Goal: Information Seeking & Learning: Learn about a topic

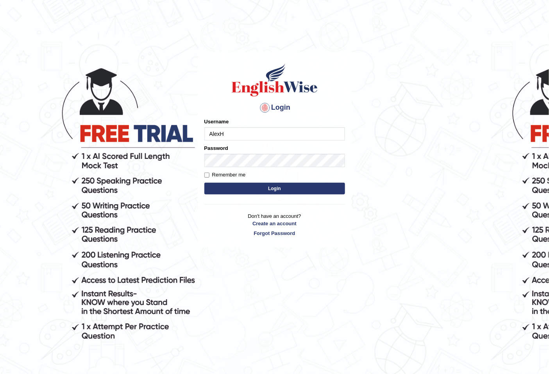
type input "AlexH"
click at [204, 183] on button "Login" at bounding box center [274, 189] width 141 height 12
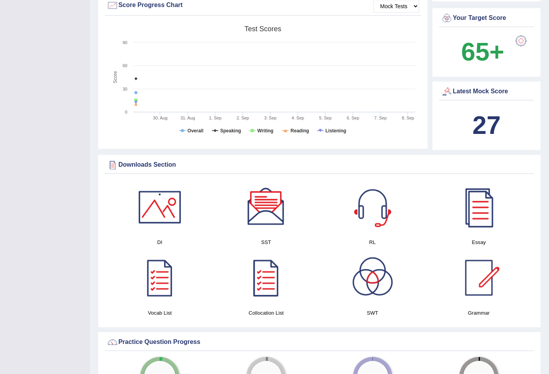
scroll to position [145, 0]
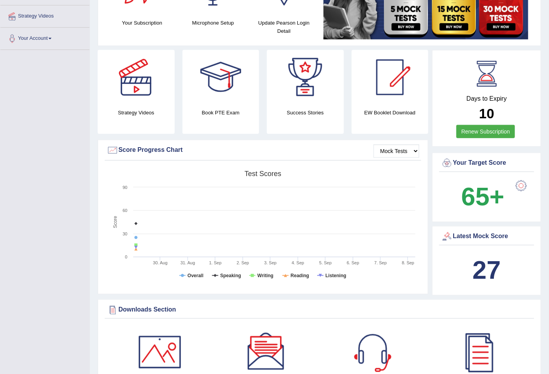
click at [485, 274] on b "27" at bounding box center [486, 270] width 28 height 29
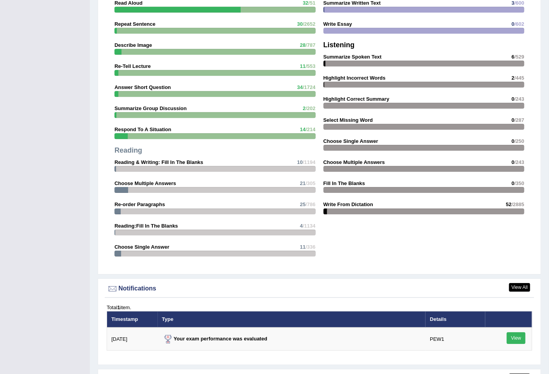
scroll to position [842, 0]
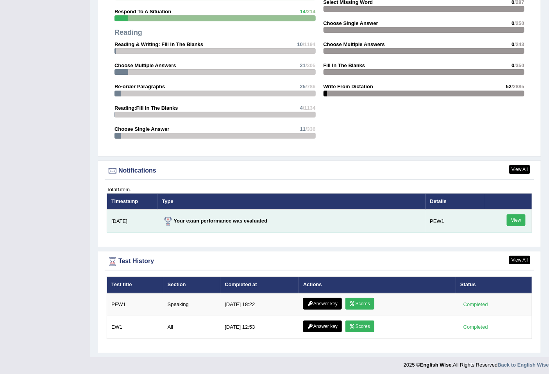
click at [516, 216] on link "View" at bounding box center [516, 221] width 19 height 12
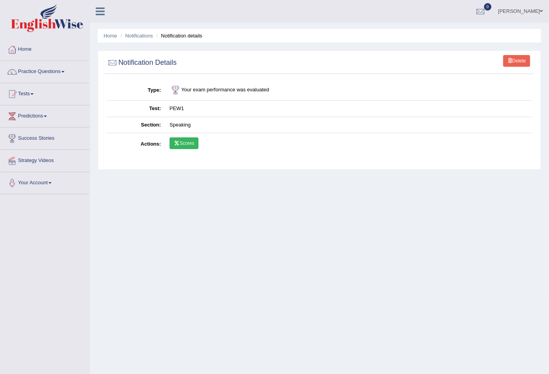
click at [186, 143] on link "Scores" at bounding box center [184, 144] width 29 height 12
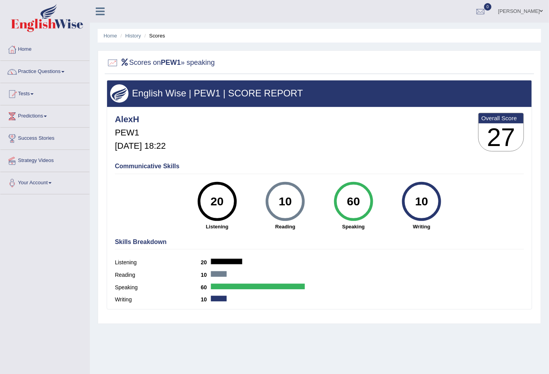
click at [361, 197] on div "60" at bounding box center [353, 201] width 29 height 33
click at [401, 164] on h4 "Communicative Skills" at bounding box center [319, 166] width 409 height 7
click at [361, 191] on div "60" at bounding box center [353, 201] width 29 height 33
click at [368, 160] on div "Communicative Skills 20 Listening 10 Reading 60 Speaking 10 Writing" at bounding box center [319, 196] width 413 height 74
click at [368, 208] on div "60" at bounding box center [353, 201] width 39 height 39
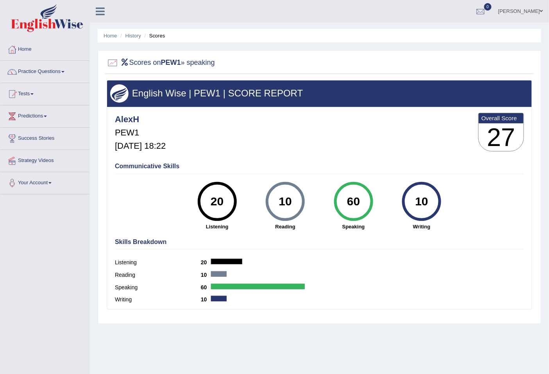
click at [420, 195] on div "10" at bounding box center [422, 201] width 29 height 33
click at [274, 193] on div "10" at bounding box center [285, 201] width 29 height 33
click at [227, 196] on div "20" at bounding box center [217, 201] width 29 height 33
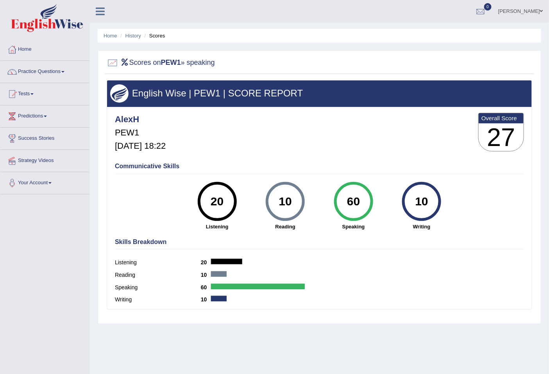
click at [227, 196] on div "20" at bounding box center [217, 201] width 29 height 33
click at [252, 169] on h4 "Communicative Skills" at bounding box center [319, 166] width 409 height 7
click at [27, 68] on link "Practice Questions" at bounding box center [44, 71] width 89 height 20
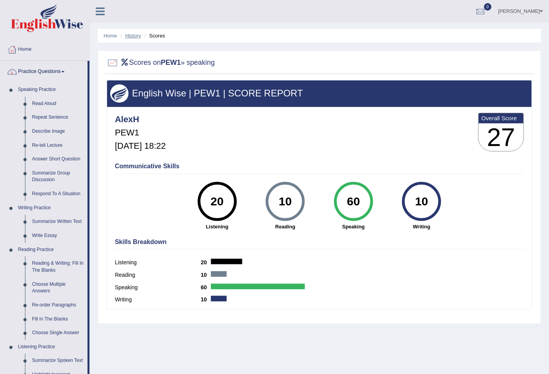
click at [138, 38] on link "History" at bounding box center [133, 36] width 16 height 6
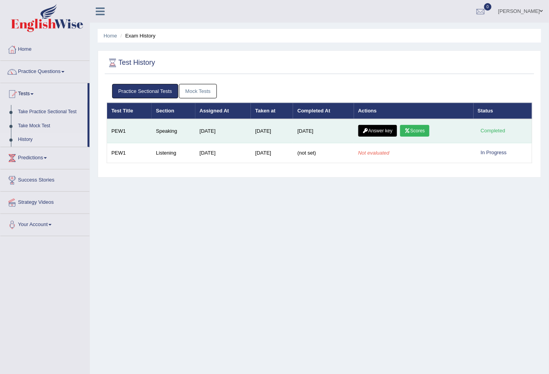
click at [383, 131] on link "Answer key" at bounding box center [377, 131] width 39 height 12
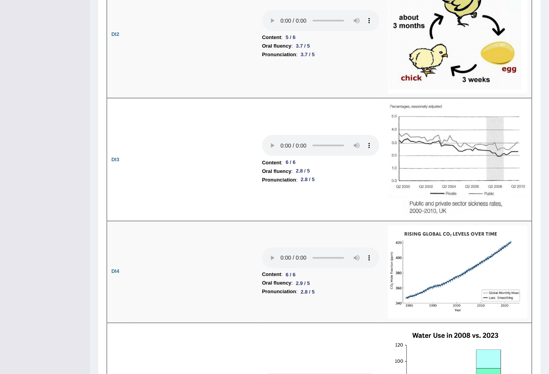
scroll to position [1229, 0]
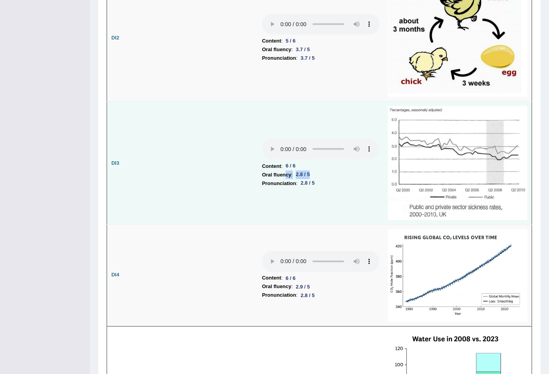
drag, startPoint x: 322, startPoint y: 170, endPoint x: 286, endPoint y: 169, distance: 36.4
click at [286, 171] on li "Oral fluency : 2.8 / 5" at bounding box center [320, 175] width 117 height 9
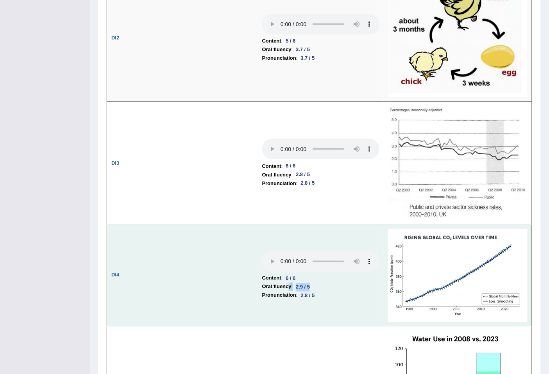
drag, startPoint x: 317, startPoint y: 280, endPoint x: 287, endPoint y: 280, distance: 30.1
click at [287, 283] on li "Oral fluency : 2.9 / 5" at bounding box center [320, 287] width 117 height 9
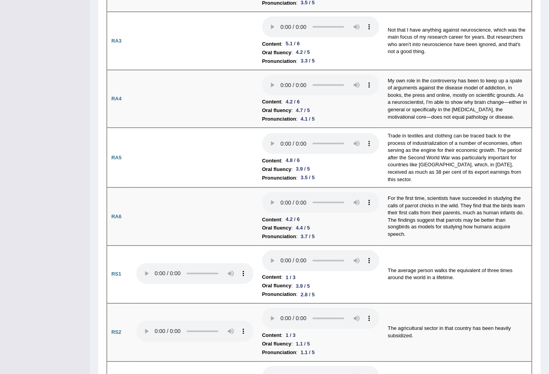
scroll to position [0, 0]
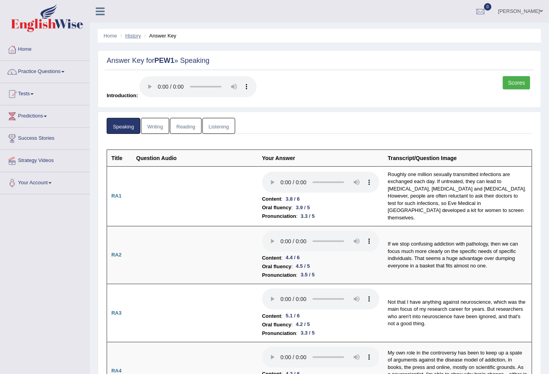
click at [138, 37] on link "History" at bounding box center [133, 36] width 16 height 6
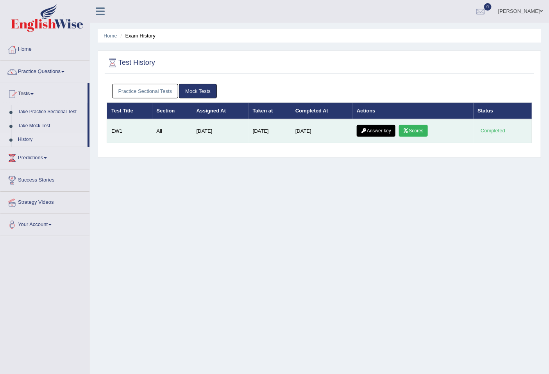
click at [488, 127] on div "Completed" at bounding box center [493, 131] width 30 height 8
click at [409, 129] on icon at bounding box center [406, 131] width 6 height 5
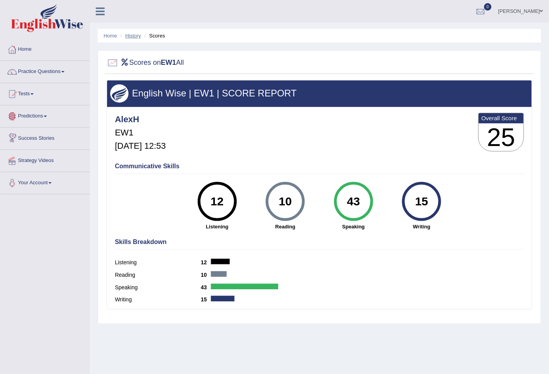
click at [129, 34] on link "History" at bounding box center [133, 36] width 16 height 6
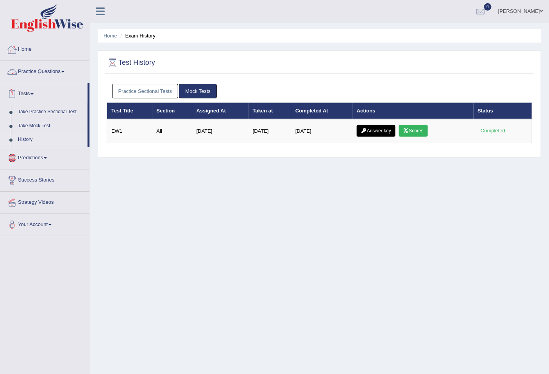
click at [26, 138] on link "History" at bounding box center [50, 140] width 73 height 14
click at [50, 113] on link "Take Practice Sectional Test" at bounding box center [50, 112] width 73 height 14
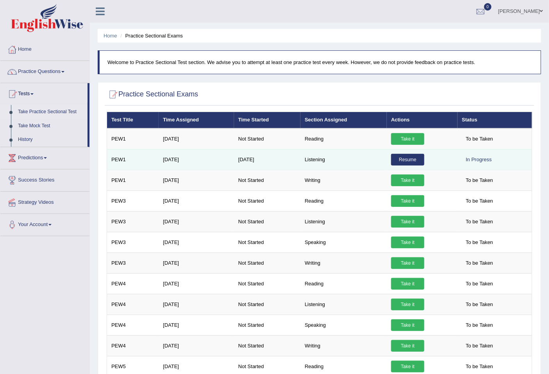
click at [410, 160] on link "Resume" at bounding box center [407, 160] width 33 height 12
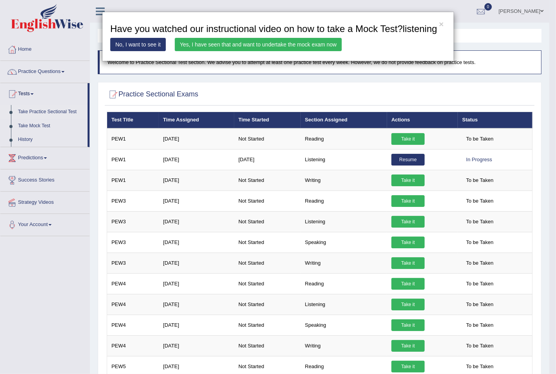
click at [279, 96] on div "× Have you watched our instructional video on how to take a Mock Test?listening…" at bounding box center [278, 187] width 556 height 374
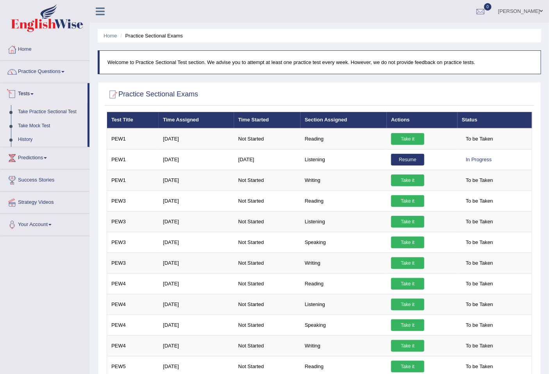
click at [25, 138] on link "History" at bounding box center [50, 140] width 73 height 14
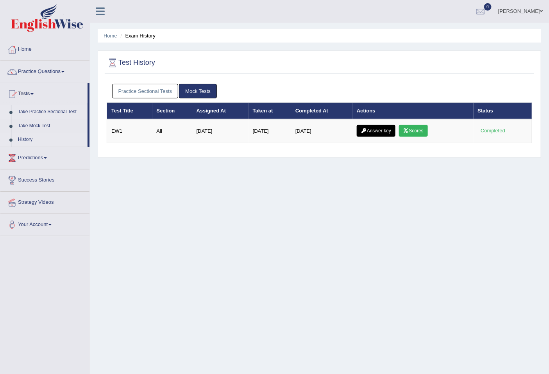
click at [45, 110] on link "Take Practice Sectional Test" at bounding box center [50, 112] width 73 height 14
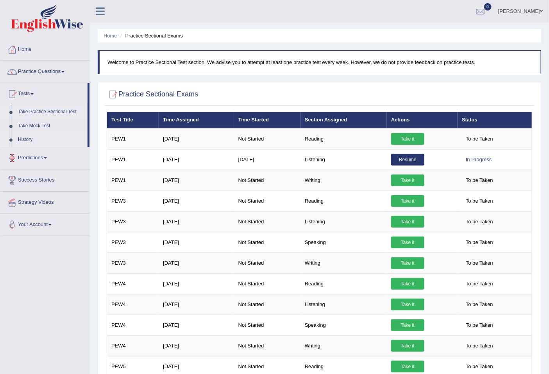
click at [30, 141] on link "History" at bounding box center [50, 140] width 73 height 14
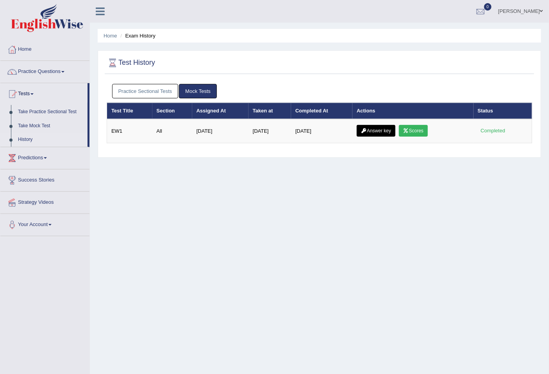
click at [165, 91] on link "Practice Sectional Tests" at bounding box center [145, 91] width 66 height 14
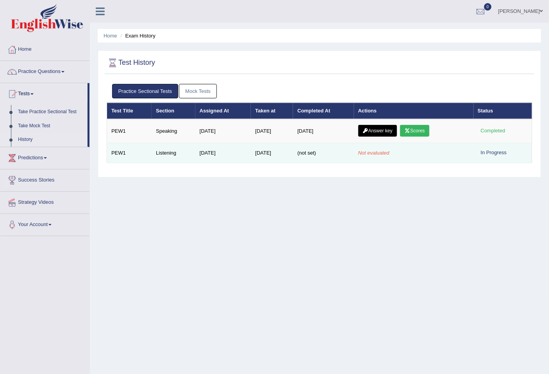
click at [495, 153] on div "In Progress" at bounding box center [494, 153] width 32 height 8
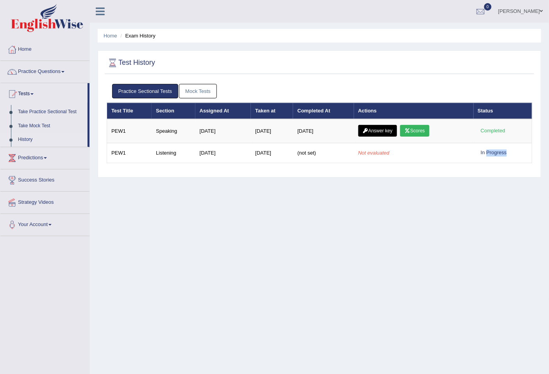
click at [197, 85] on link "Mock Tests" at bounding box center [198, 91] width 38 height 14
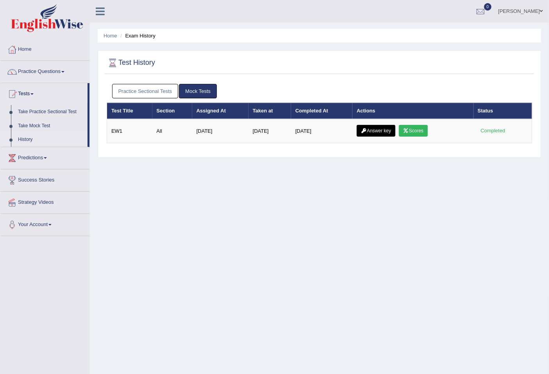
click at [163, 90] on link "Practice Sectional Tests" at bounding box center [145, 91] width 66 height 14
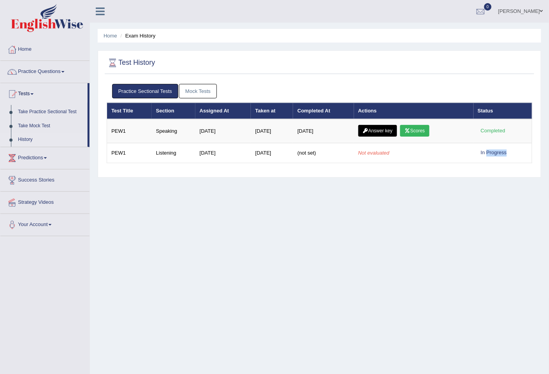
click at [201, 91] on link "Mock Tests" at bounding box center [198, 91] width 38 height 14
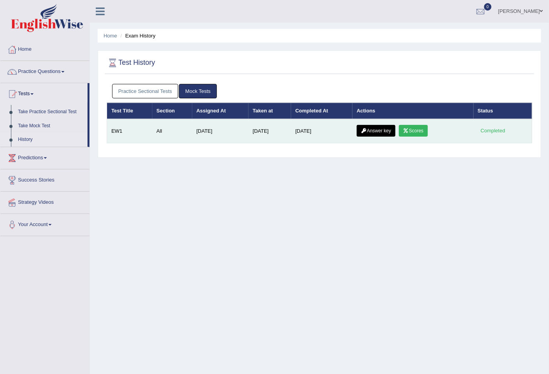
click at [403, 130] on link "Scores" at bounding box center [413, 131] width 29 height 12
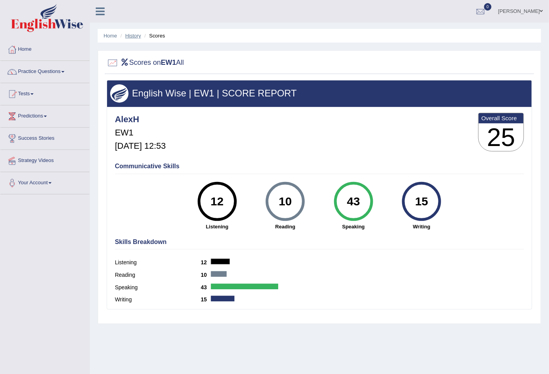
click at [134, 33] on link "History" at bounding box center [133, 36] width 16 height 6
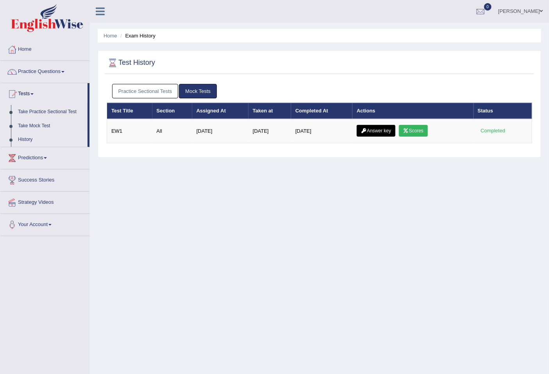
click at [186, 87] on link "Mock Tests" at bounding box center [198, 91] width 38 height 14
click at [125, 91] on link "Practice Sectional Tests" at bounding box center [145, 91] width 66 height 14
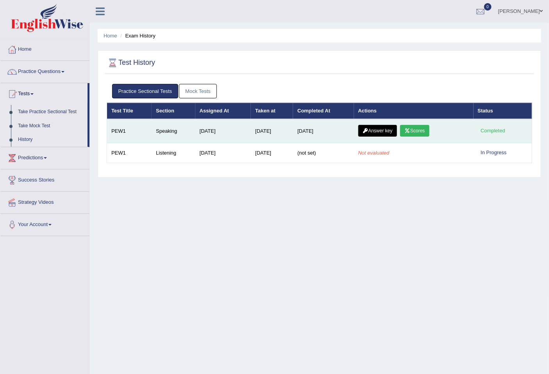
click at [426, 133] on link "Scores" at bounding box center [414, 131] width 29 height 12
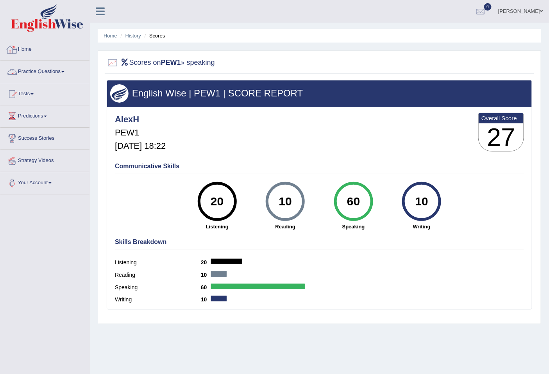
click at [133, 34] on link "History" at bounding box center [133, 36] width 16 height 6
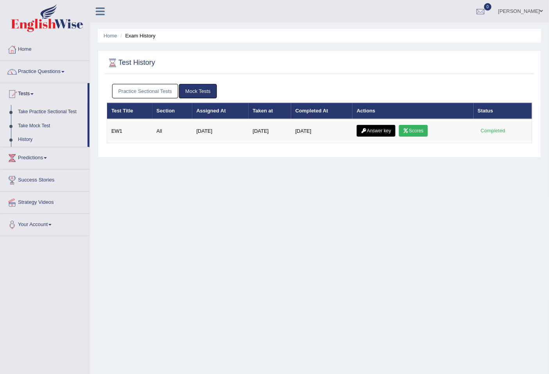
click at [188, 91] on link "Mock Tests" at bounding box center [198, 91] width 38 height 14
click at [161, 89] on link "Practice Sectional Tests" at bounding box center [145, 91] width 66 height 14
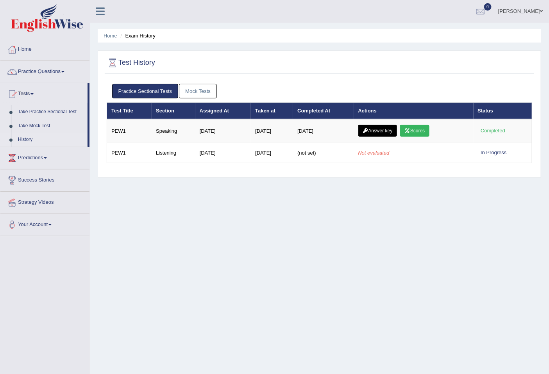
click at [208, 92] on link "Mock Tests" at bounding box center [198, 91] width 38 height 14
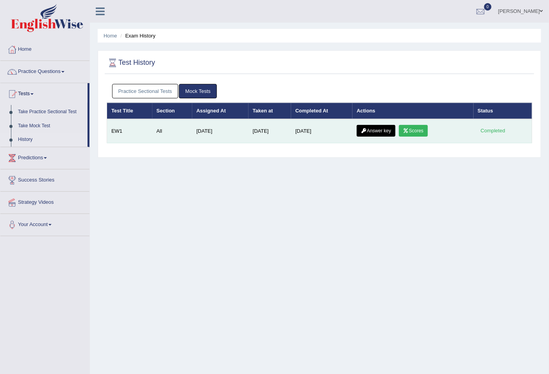
click at [409, 132] on icon at bounding box center [406, 131] width 6 height 5
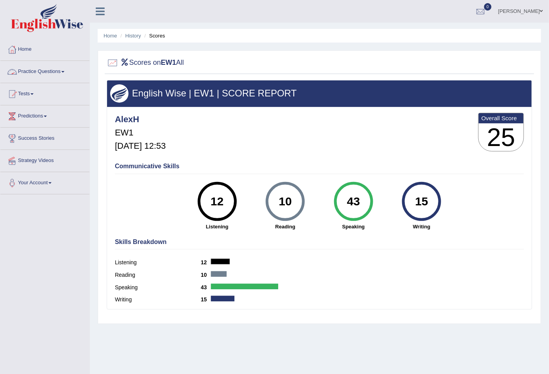
click at [46, 75] on link "Practice Questions" at bounding box center [44, 71] width 89 height 20
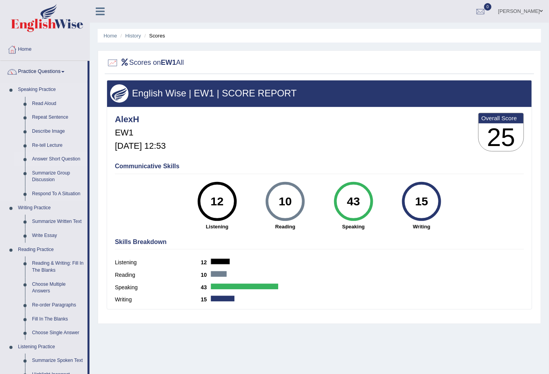
click at [52, 158] on link "Answer Short Question" at bounding box center [58, 159] width 59 height 14
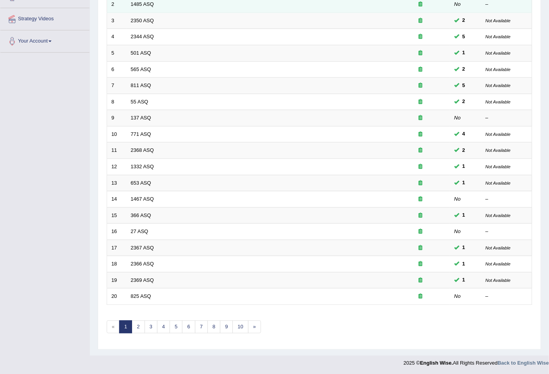
scroll to position [143, 0]
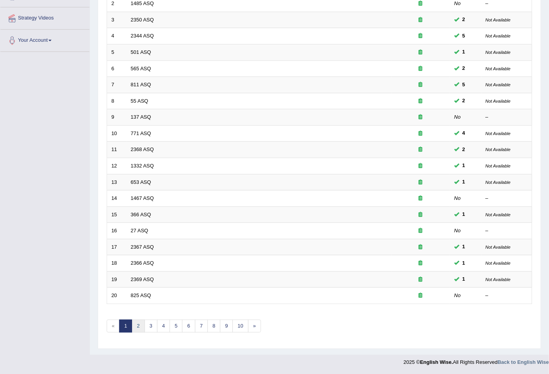
click at [135, 327] on link "2" at bounding box center [138, 326] width 13 height 13
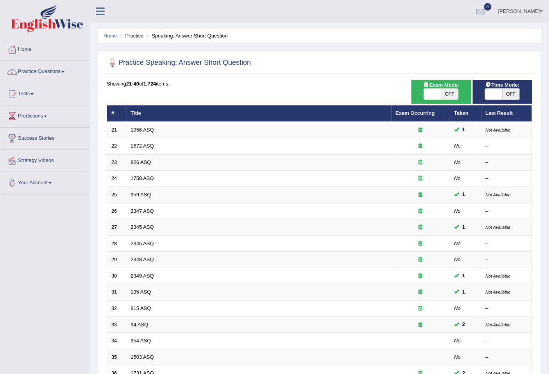
scroll to position [143, 0]
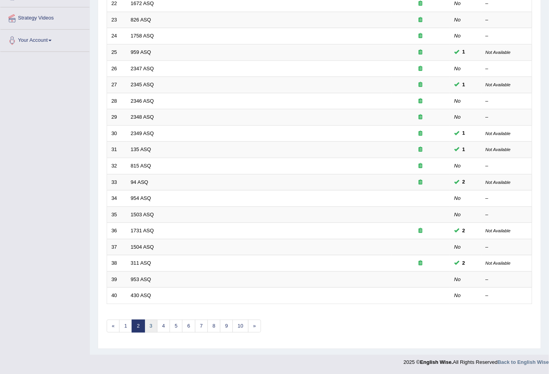
click at [148, 322] on link "3" at bounding box center [151, 326] width 13 height 13
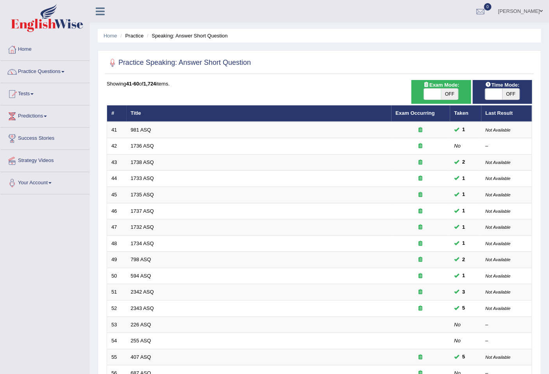
click at [443, 93] on span "OFF" at bounding box center [449, 94] width 17 height 11
checkbox input "true"
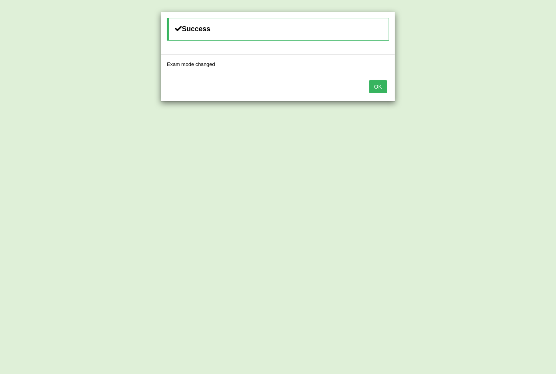
click at [377, 87] on button "OK" at bounding box center [378, 86] width 18 height 13
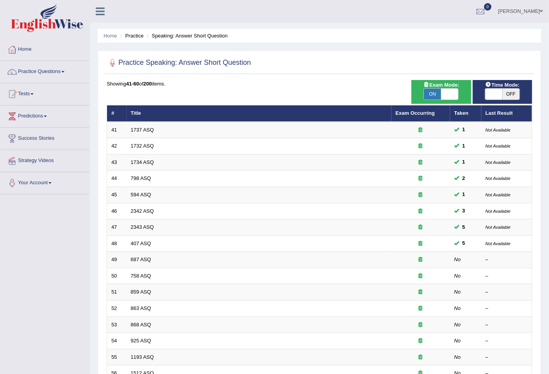
click at [511, 92] on span "OFF" at bounding box center [511, 94] width 17 height 11
checkbox input "true"
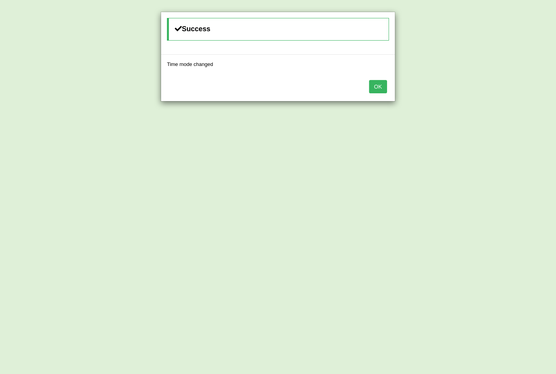
click at [381, 89] on button "OK" at bounding box center [378, 86] width 18 height 13
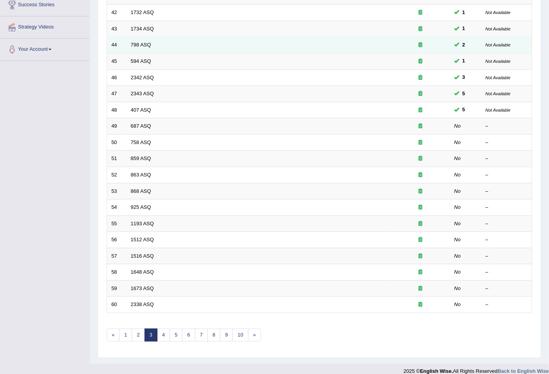
scroll to position [143, 0]
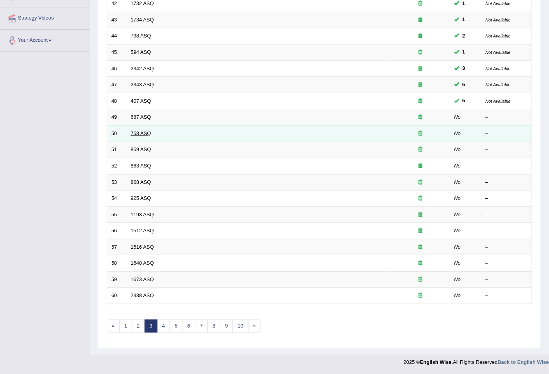
click at [145, 133] on link "758 ASQ" at bounding box center [141, 134] width 20 height 6
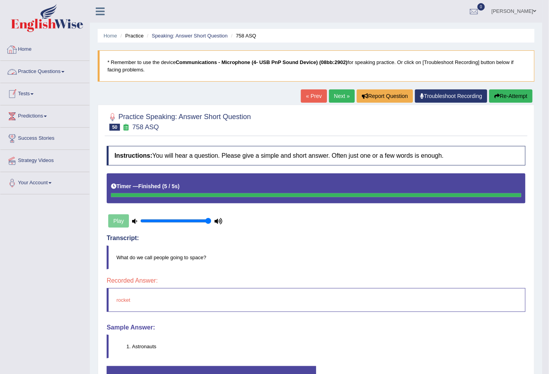
click at [26, 96] on link "Tests" at bounding box center [44, 93] width 89 height 20
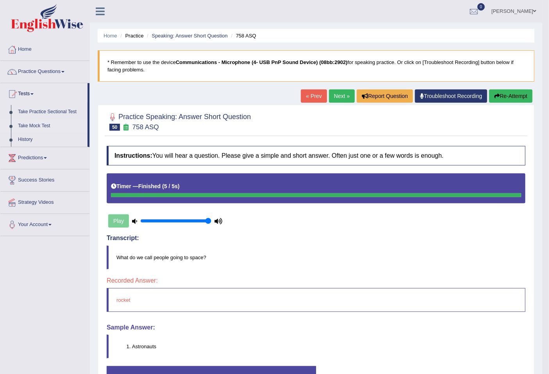
click at [36, 124] on link "Take Mock Test" at bounding box center [50, 126] width 73 height 14
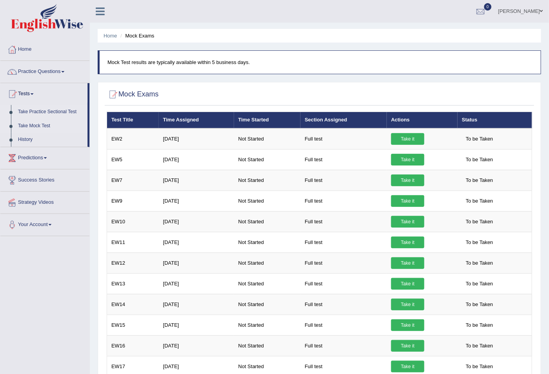
click at [52, 111] on link "Take Practice Sectional Test" at bounding box center [50, 112] width 73 height 14
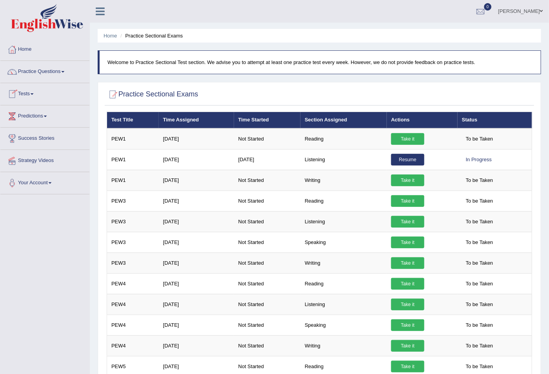
click at [26, 97] on link "Tests" at bounding box center [44, 93] width 89 height 20
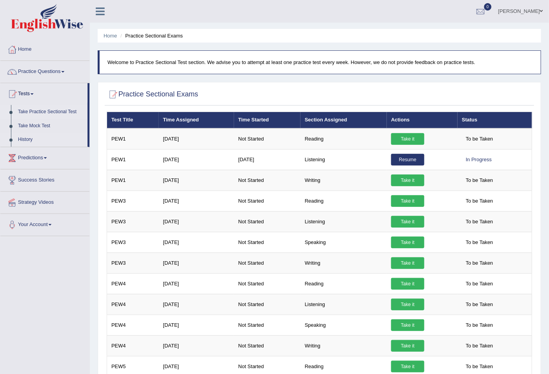
click at [20, 138] on link "History" at bounding box center [50, 140] width 73 height 14
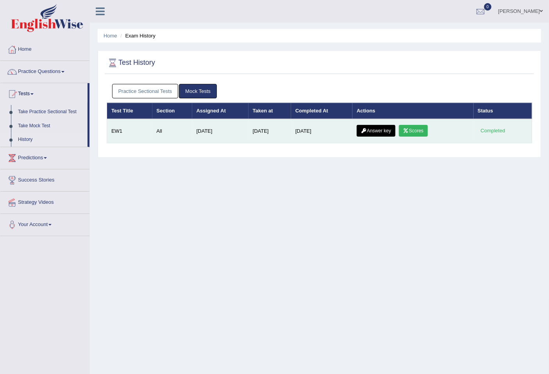
click at [391, 129] on link "Answer key" at bounding box center [376, 131] width 39 height 12
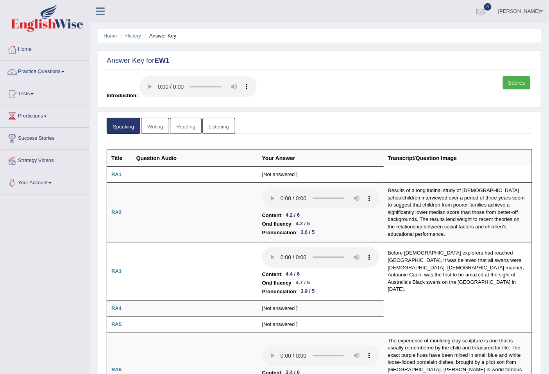
click at [56, 71] on link "Practice Questions" at bounding box center [44, 71] width 89 height 20
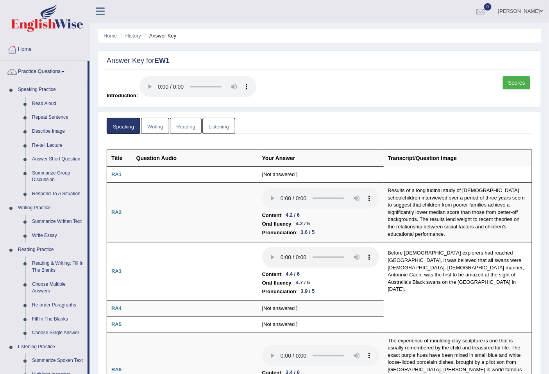
click at [43, 157] on link "Answer Short Question" at bounding box center [58, 159] width 59 height 14
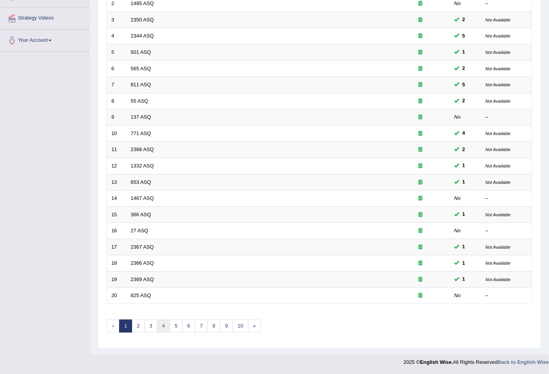
click at [163, 330] on link "4" at bounding box center [163, 326] width 13 height 13
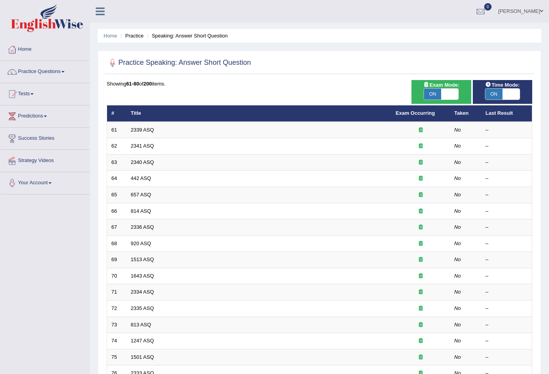
click at [147, 128] on link "2339 ASQ" at bounding box center [142, 130] width 23 height 6
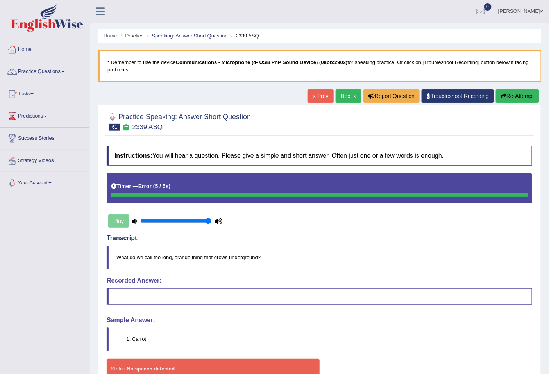
click at [352, 95] on link "Next »" at bounding box center [349, 95] width 26 height 13
click at [344, 98] on link "Next »" at bounding box center [349, 95] width 26 height 13
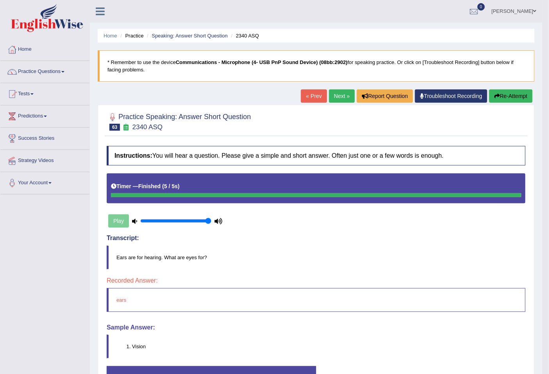
click at [342, 94] on link "Next »" at bounding box center [342, 95] width 26 height 13
click at [330, 96] on link "Next »" at bounding box center [342, 95] width 26 height 13
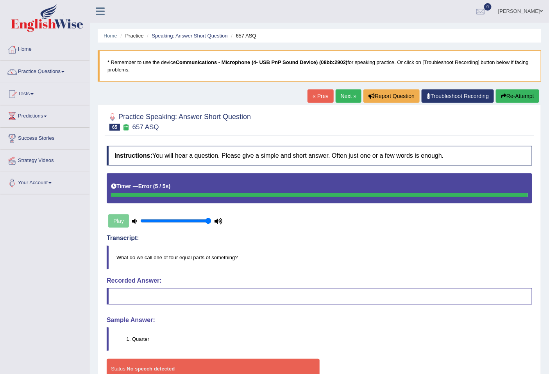
click at [354, 100] on link "Next »" at bounding box center [349, 95] width 26 height 13
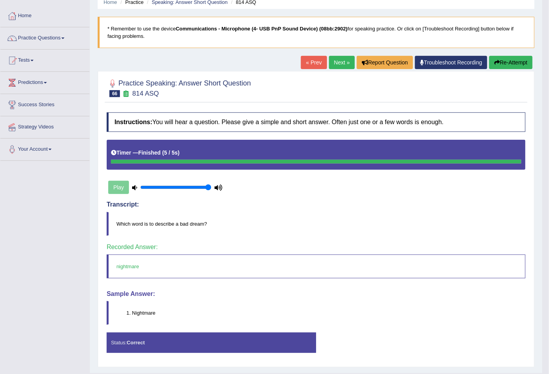
scroll to position [52, 0]
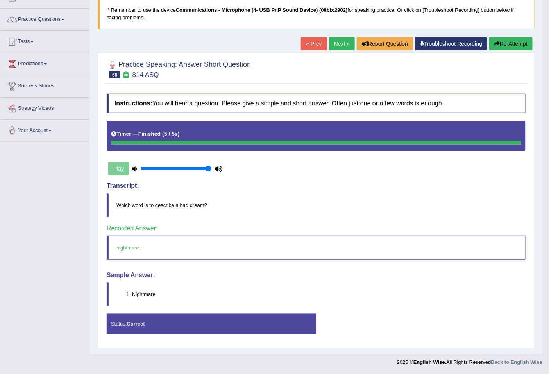
click at [345, 47] on link "Next »" at bounding box center [342, 43] width 26 height 13
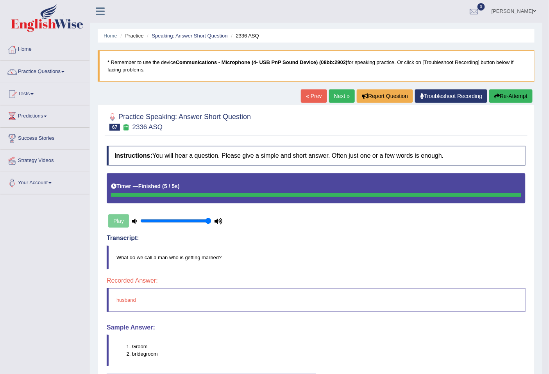
click at [335, 92] on link "Next »" at bounding box center [342, 95] width 26 height 13
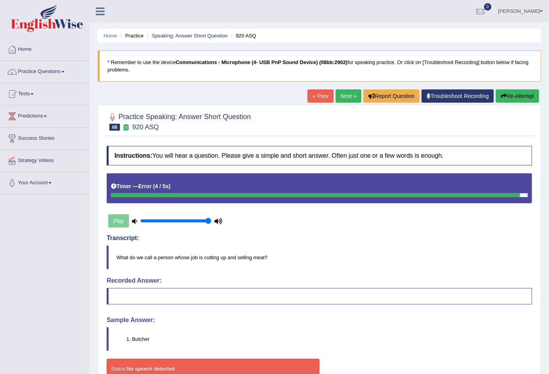
click at [346, 96] on link "Next »" at bounding box center [349, 95] width 26 height 13
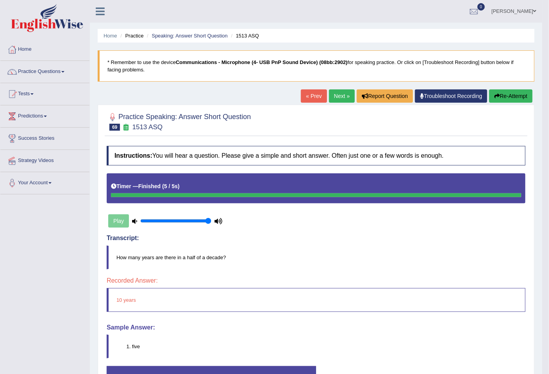
click at [346, 96] on link "Next »" at bounding box center [342, 95] width 26 height 13
click at [343, 95] on link "Next »" at bounding box center [342, 95] width 26 height 13
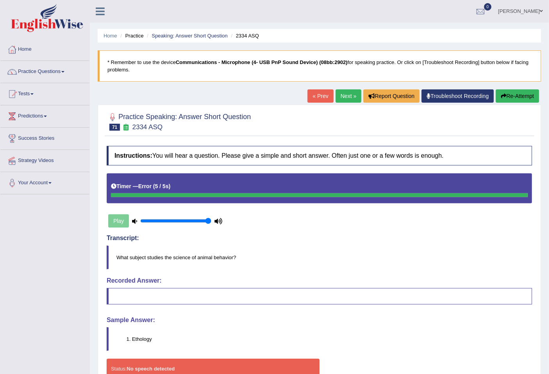
click at [343, 95] on link "Next »" at bounding box center [349, 95] width 26 height 13
click at [64, 71] on span at bounding box center [62, 72] width 3 height 2
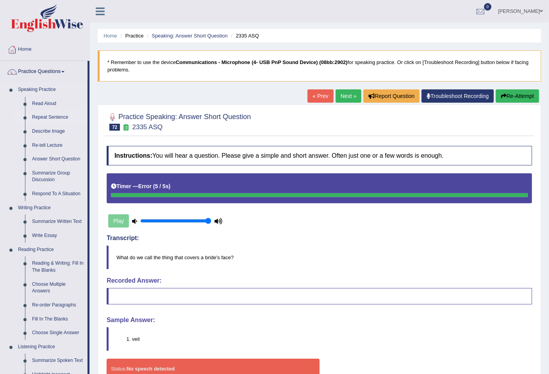
click at [57, 115] on link "Repeat Sentence" at bounding box center [58, 118] width 59 height 14
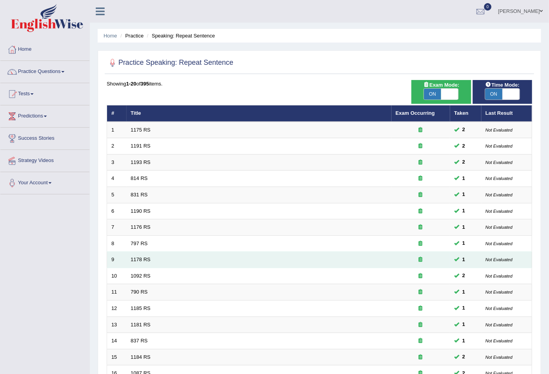
scroll to position [143, 0]
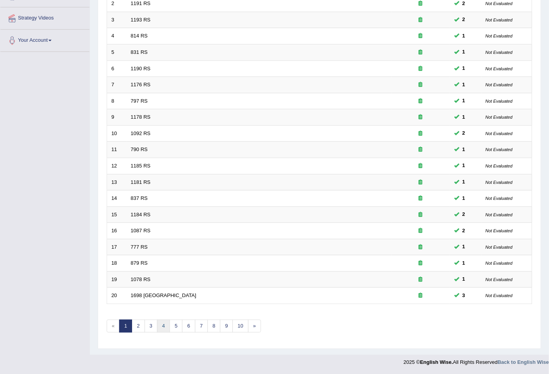
click at [167, 327] on link "4" at bounding box center [163, 326] width 13 height 13
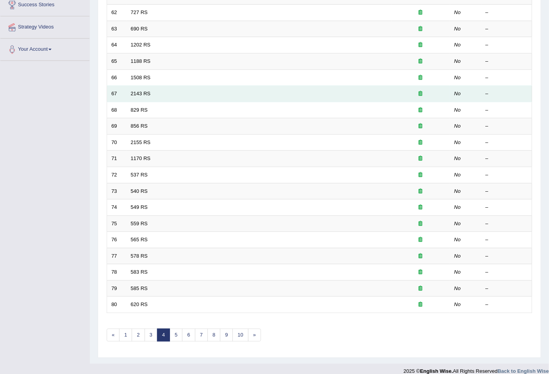
scroll to position [143, 0]
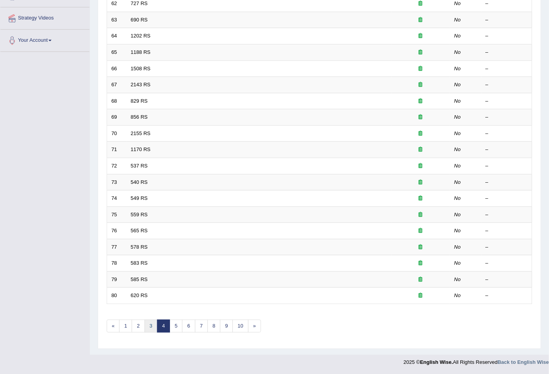
click at [151, 331] on link "3" at bounding box center [151, 326] width 13 height 13
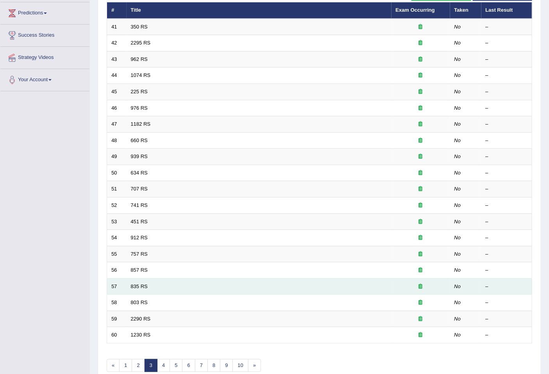
scroll to position [143, 0]
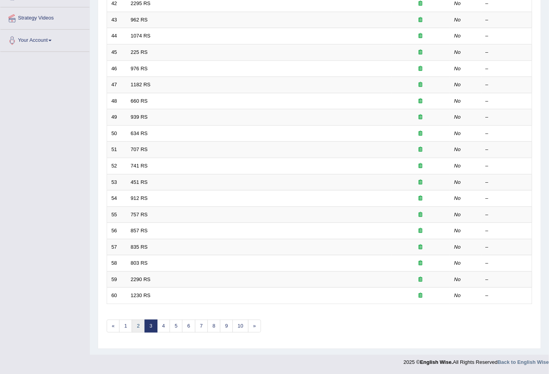
click at [136, 325] on link "2" at bounding box center [138, 326] width 13 height 13
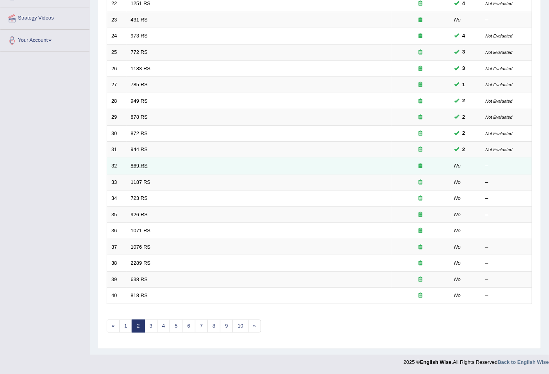
click at [141, 166] on link "869 RS" at bounding box center [139, 166] width 17 height 6
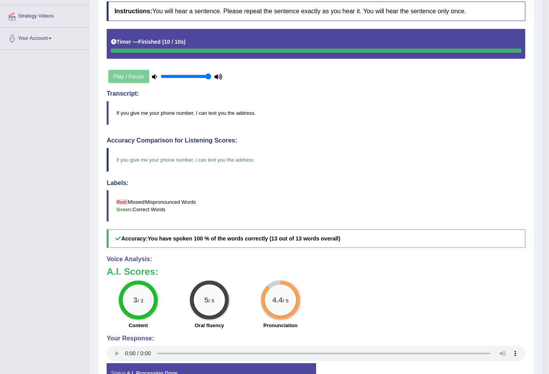
scroll to position [193, 0]
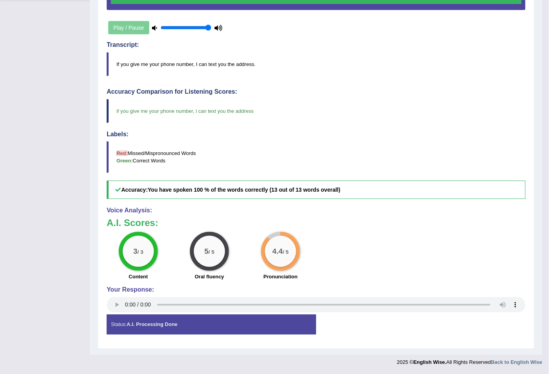
click at [447, 219] on h3 "A.I. Scores:" at bounding box center [316, 223] width 419 height 10
click at [459, 106] on blockquote "if you give me your phone number , i can text you the address" at bounding box center [316, 111] width 419 height 24
click at [445, 174] on div "Accuracy Comparison for Listening Scores: if you give me your phone number , i …" at bounding box center [316, 143] width 419 height 111
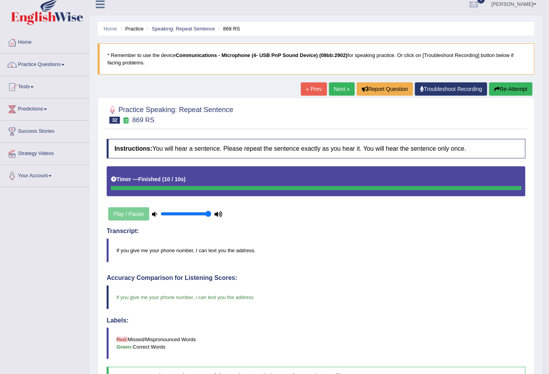
scroll to position [0, 0]
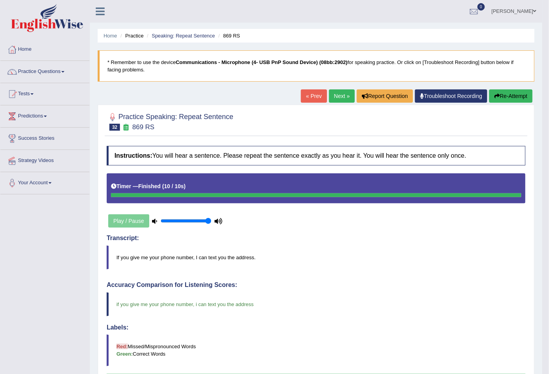
click at [347, 95] on link "Next »" at bounding box center [342, 95] width 26 height 13
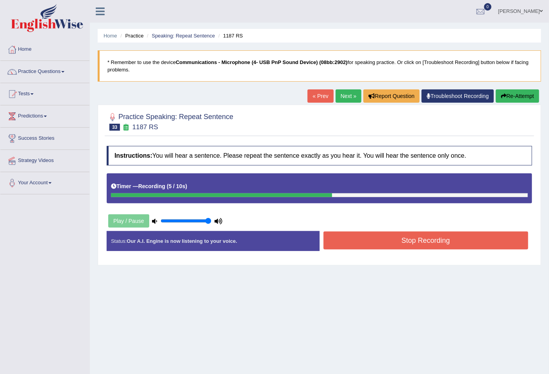
click at [478, 244] on button "Stop Recording" at bounding box center [426, 241] width 205 height 18
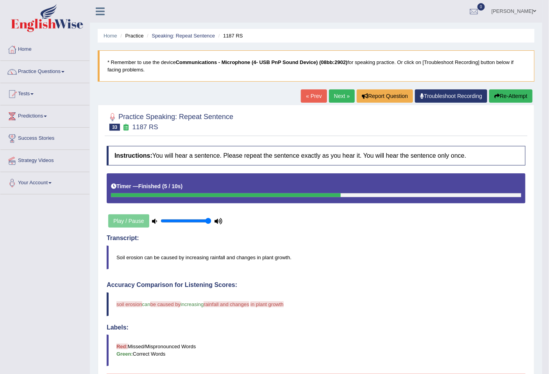
click at [338, 97] on link "Next »" at bounding box center [342, 95] width 26 height 13
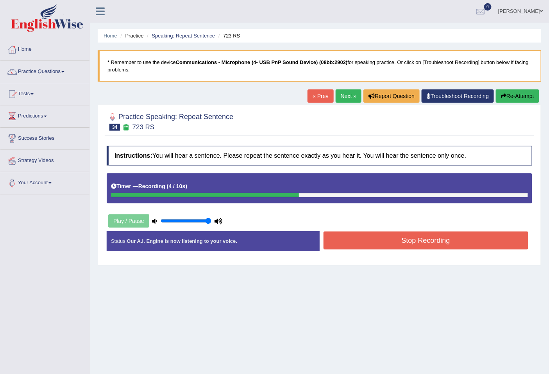
click at [468, 237] on button "Stop Recording" at bounding box center [426, 241] width 205 height 18
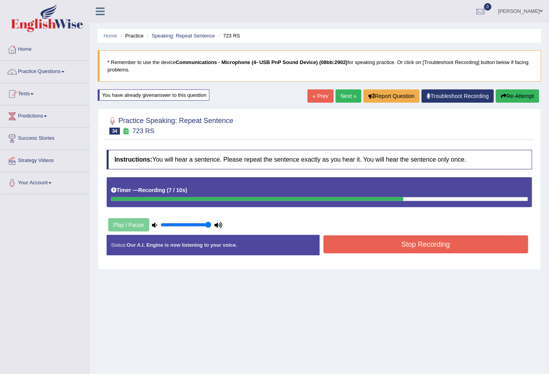
click at [406, 247] on button "Stop Recording" at bounding box center [426, 245] width 205 height 18
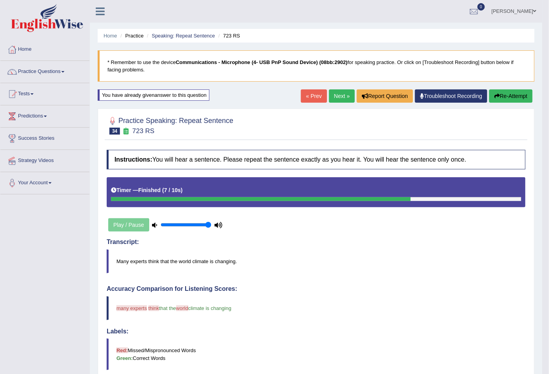
click at [339, 98] on link "Next »" at bounding box center [342, 95] width 26 height 13
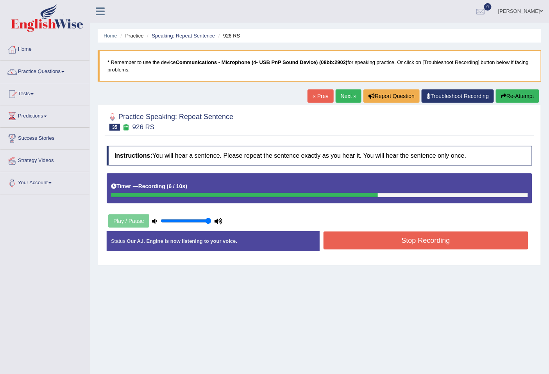
click at [441, 243] on button "Stop Recording" at bounding box center [426, 241] width 205 height 18
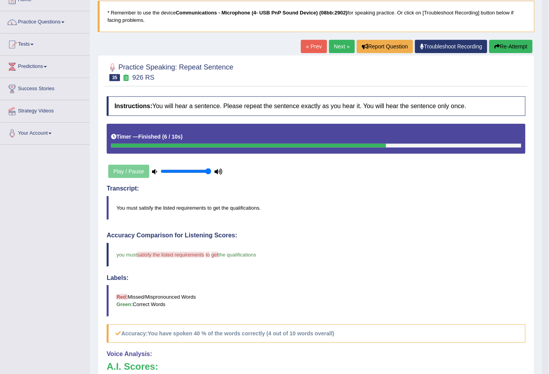
scroll to position [49, 0]
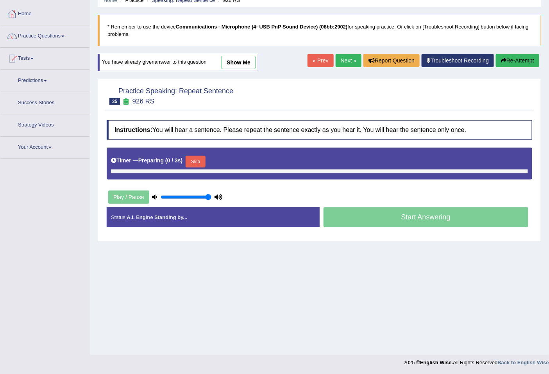
scroll to position [36, 0]
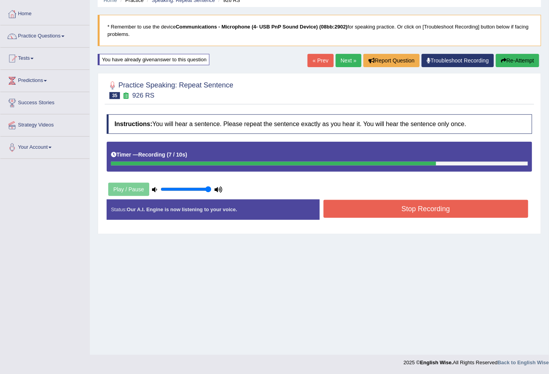
click at [455, 211] on button "Stop Recording" at bounding box center [426, 209] width 205 height 18
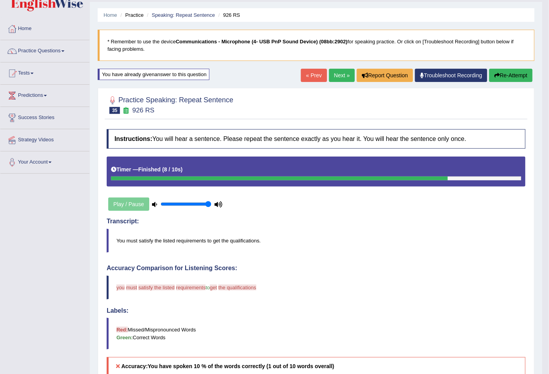
scroll to position [0, 0]
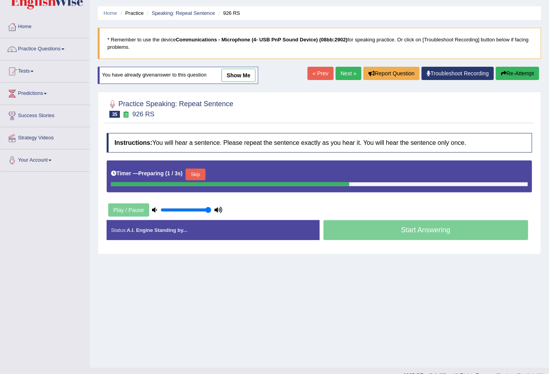
scroll to position [36, 0]
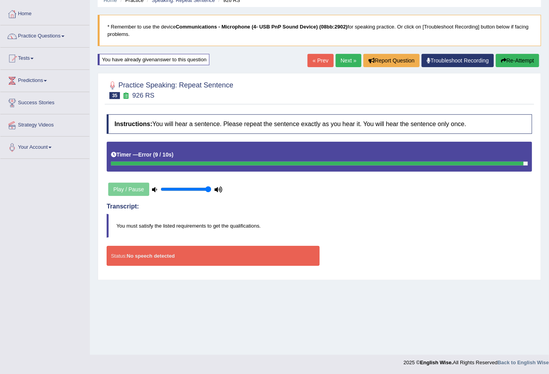
click at [358, 61] on div "« Prev Next » Report Question Troubleshoot Recording Re-Attempt" at bounding box center [425, 61] width 234 height 15
click at [351, 63] on link "Next »" at bounding box center [349, 60] width 26 height 13
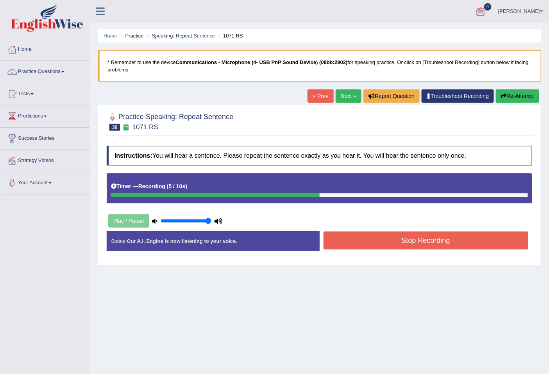
click at [515, 244] on button "Stop Recording" at bounding box center [426, 241] width 205 height 18
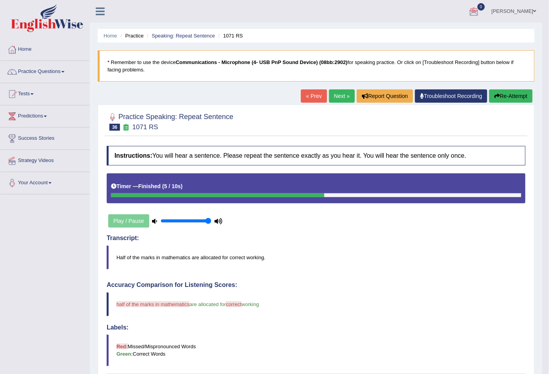
click at [334, 96] on link "Next »" at bounding box center [342, 95] width 26 height 13
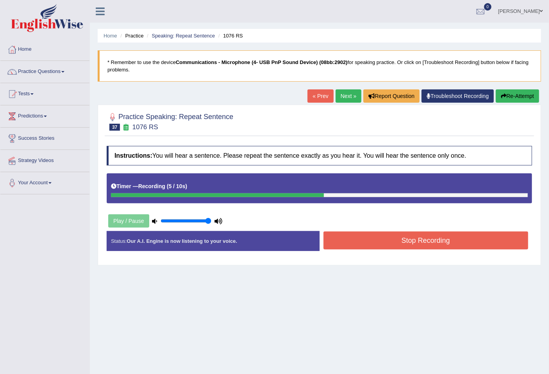
click at [479, 236] on button "Stop Recording" at bounding box center [426, 241] width 205 height 18
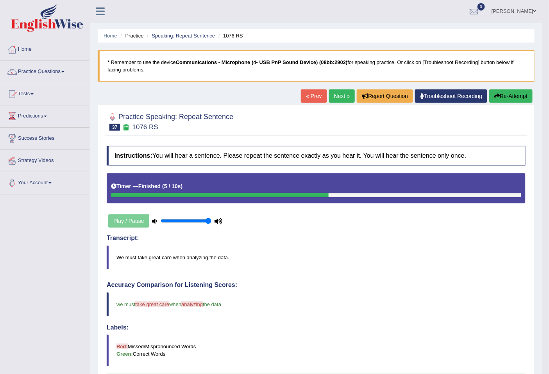
click at [336, 95] on link "Next »" at bounding box center [342, 95] width 26 height 13
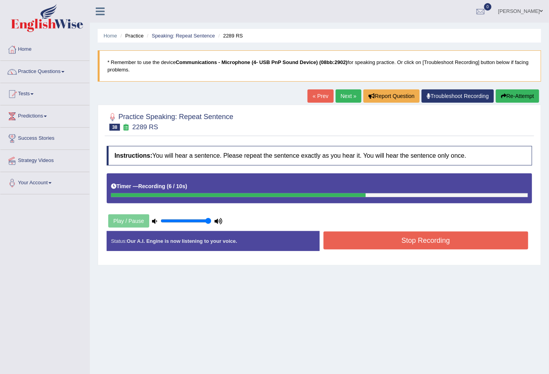
click at [468, 245] on button "Stop Recording" at bounding box center [426, 241] width 205 height 18
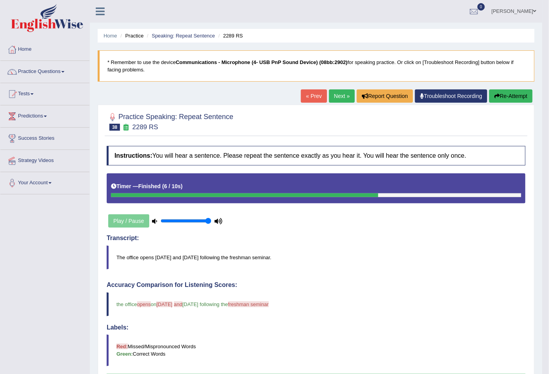
click at [343, 97] on link "Next »" at bounding box center [342, 95] width 26 height 13
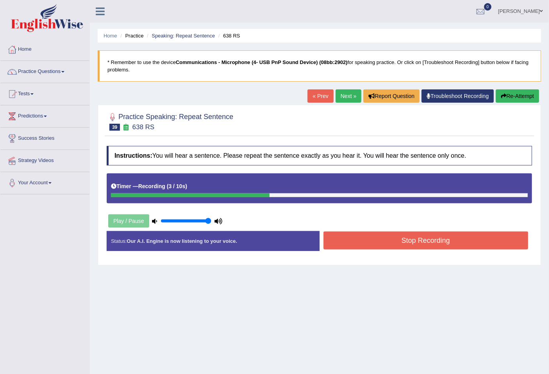
click at [439, 243] on button "Stop Recording" at bounding box center [426, 241] width 205 height 18
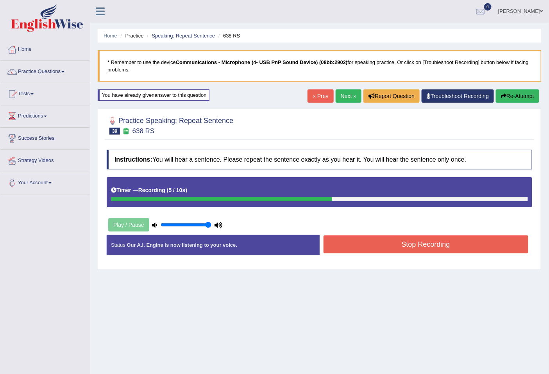
click at [387, 235] on div "Created with Highcharts 7.1.2 Great Too slow Too fast Time Speech pace meter: 0…" at bounding box center [428, 235] width 217 height 0
click at [388, 249] on button "Stop Recording" at bounding box center [426, 245] width 205 height 18
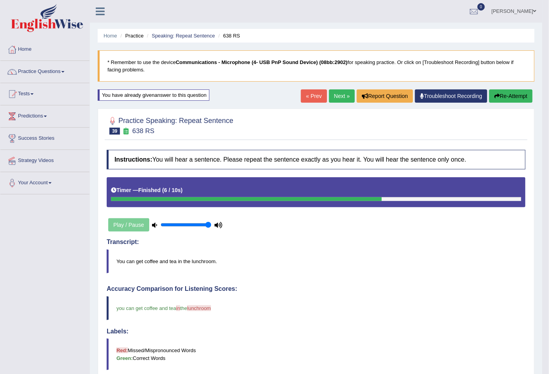
click at [343, 95] on link "Next »" at bounding box center [342, 95] width 26 height 13
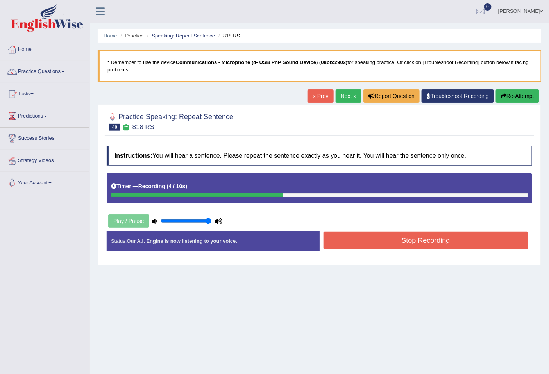
click at [404, 234] on button "Stop Recording" at bounding box center [426, 241] width 205 height 18
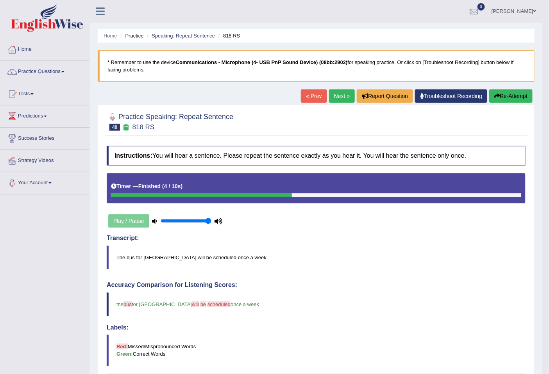
click at [335, 100] on link "Next »" at bounding box center [342, 95] width 26 height 13
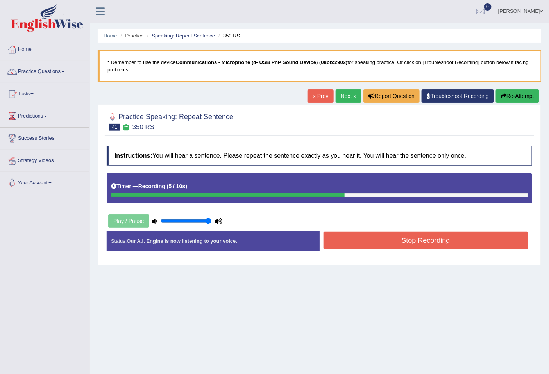
click at [438, 244] on button "Stop Recording" at bounding box center [426, 241] width 205 height 18
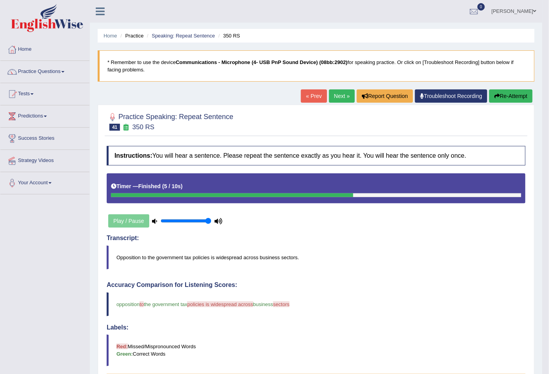
click at [341, 96] on link "Next »" at bounding box center [342, 95] width 26 height 13
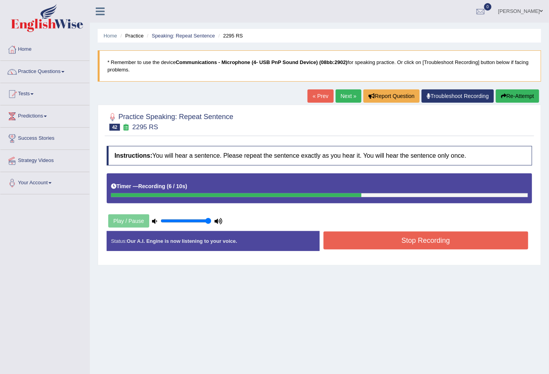
click at [386, 235] on button "Stop Recording" at bounding box center [426, 241] width 205 height 18
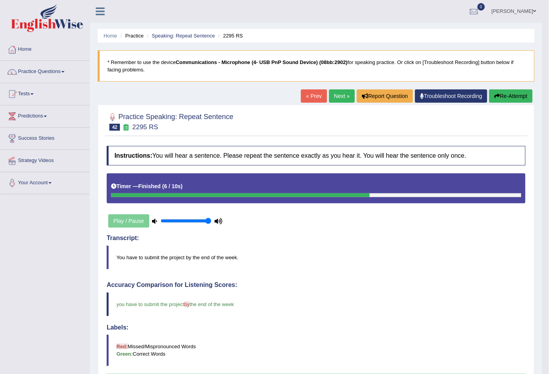
click at [336, 95] on link "Next »" at bounding box center [342, 95] width 26 height 13
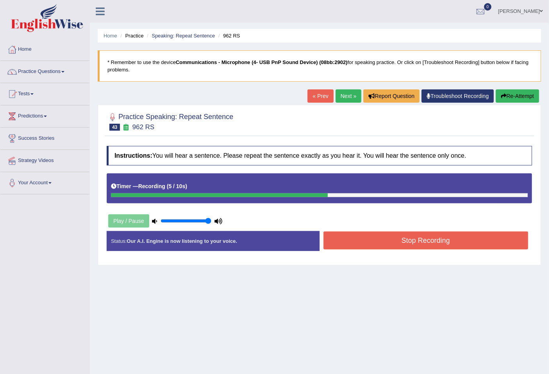
click at [395, 236] on button "Stop Recording" at bounding box center [426, 241] width 205 height 18
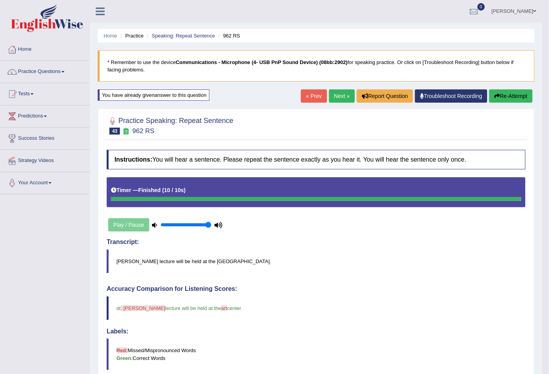
click at [347, 92] on link "Next »" at bounding box center [342, 95] width 26 height 13
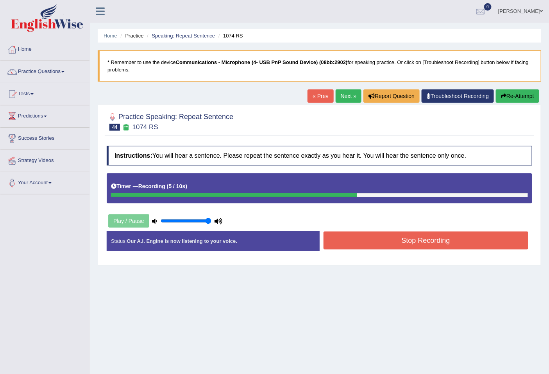
click at [432, 238] on button "Stop Recording" at bounding box center [426, 241] width 205 height 18
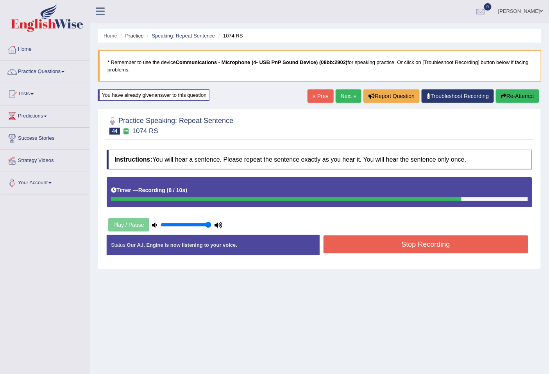
click at [447, 241] on button "Stop Recording" at bounding box center [426, 245] width 205 height 18
click at [463, 241] on button "Stop Recording" at bounding box center [426, 245] width 205 height 18
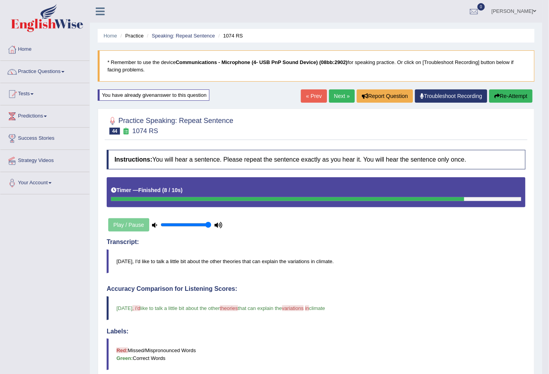
click at [340, 91] on link "Next »" at bounding box center [342, 95] width 26 height 13
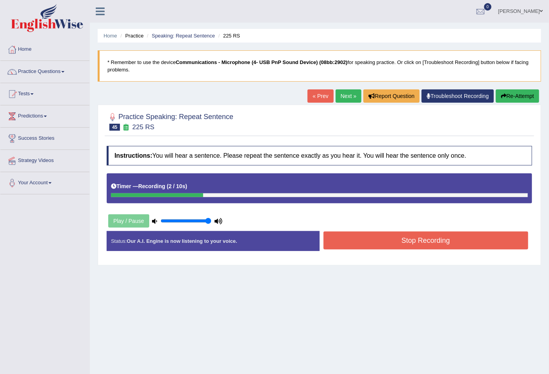
click at [421, 243] on button "Stop Recording" at bounding box center [426, 241] width 205 height 18
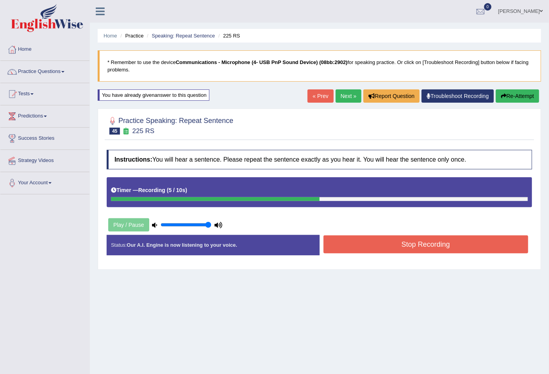
click at [371, 240] on button "Stop Recording" at bounding box center [426, 245] width 205 height 18
click at [472, 244] on button "Stop Recording" at bounding box center [426, 245] width 205 height 18
click at [482, 237] on button "Stop Recording" at bounding box center [426, 245] width 205 height 18
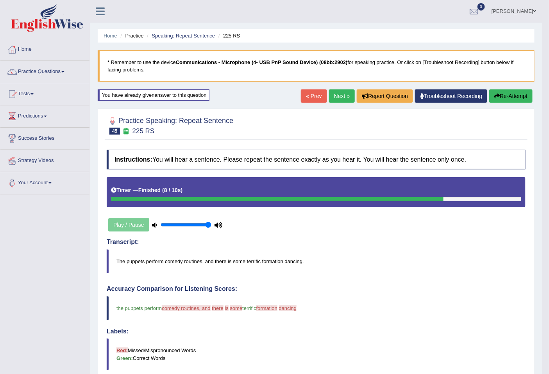
click at [335, 98] on link "Next »" at bounding box center [342, 95] width 26 height 13
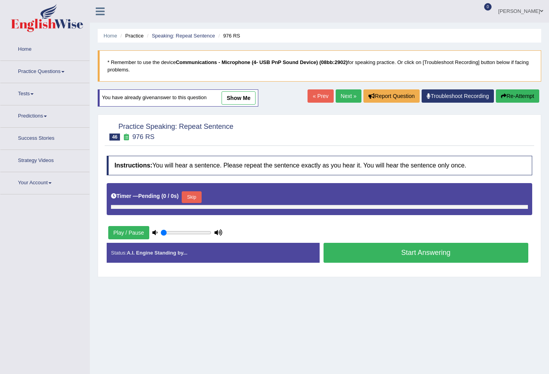
type input "1"
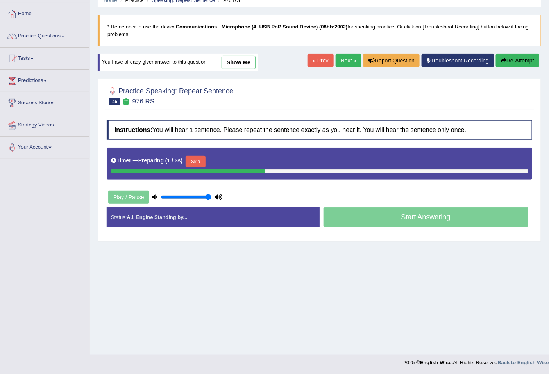
click at [243, 61] on link "show me" at bounding box center [239, 62] width 34 height 13
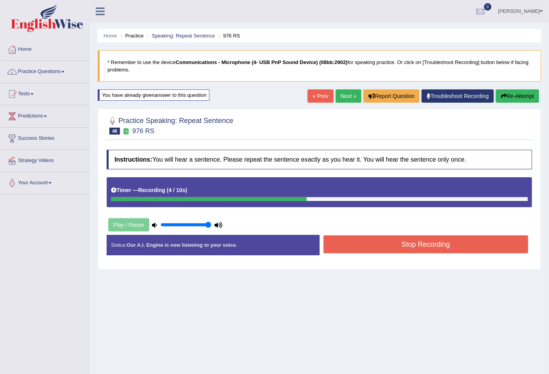
click at [436, 238] on button "Stop Recording" at bounding box center [426, 245] width 205 height 18
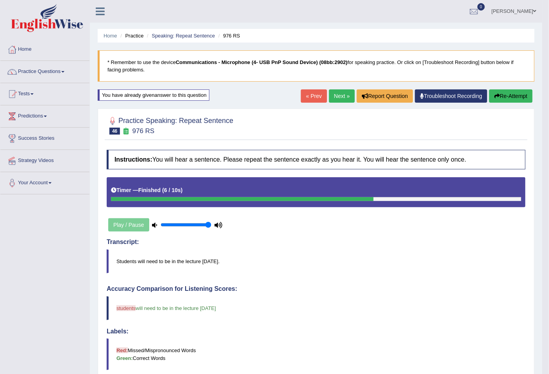
click at [481, 299] on blockquote "students student will need to be in the lecture this thursday" at bounding box center [316, 309] width 419 height 24
click at [335, 97] on link "Next »" at bounding box center [342, 95] width 26 height 13
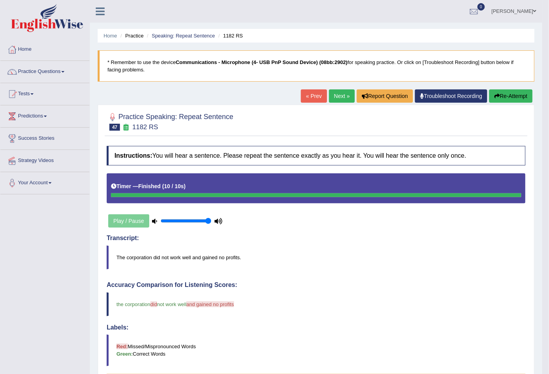
click at [346, 100] on link "Next »" at bounding box center [342, 95] width 26 height 13
click at [337, 90] on link "Next »" at bounding box center [342, 95] width 26 height 13
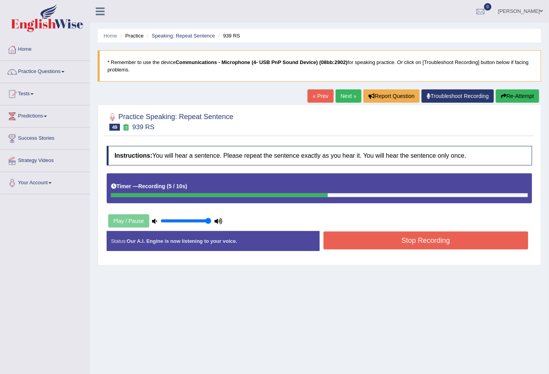
click at [407, 252] on div "Stop Recording" at bounding box center [426, 242] width 213 height 20
click at [412, 244] on button "Stop Recording" at bounding box center [426, 241] width 205 height 18
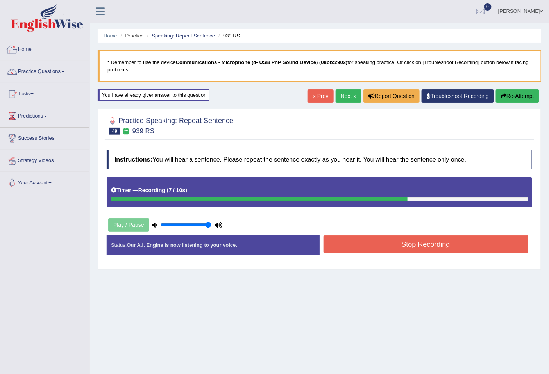
click at [399, 252] on button "Stop Recording" at bounding box center [426, 245] width 205 height 18
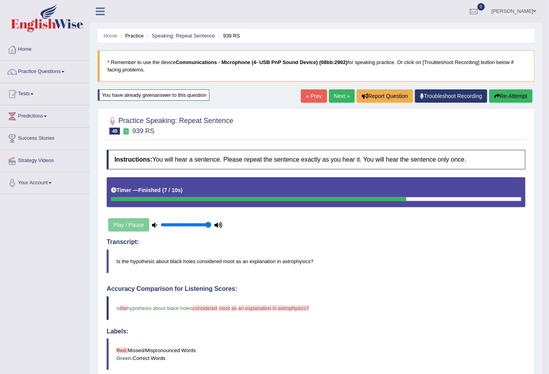
click at [340, 97] on link "Next »" at bounding box center [342, 95] width 26 height 13
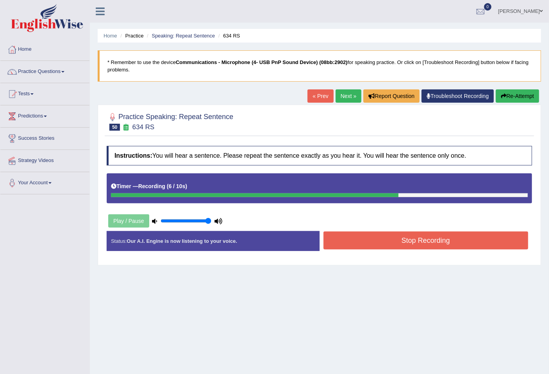
drag, startPoint x: 373, startPoint y: 227, endPoint x: 374, endPoint y: 234, distance: 6.7
click at [373, 230] on div "Instructions: You will hear a sentence. Please repeat the sentence exactly as y…" at bounding box center [319, 201] width 429 height 119
click at [374, 234] on button "Stop Recording" at bounding box center [426, 241] width 205 height 18
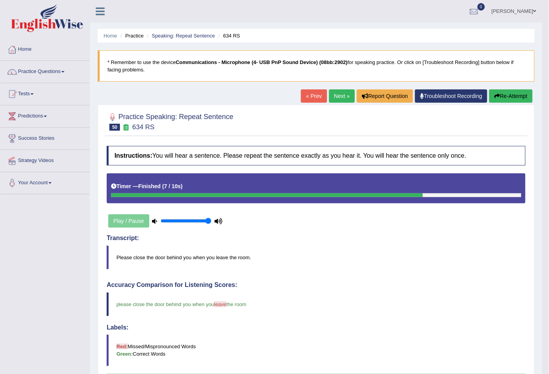
click at [346, 98] on link "Next »" at bounding box center [342, 95] width 26 height 13
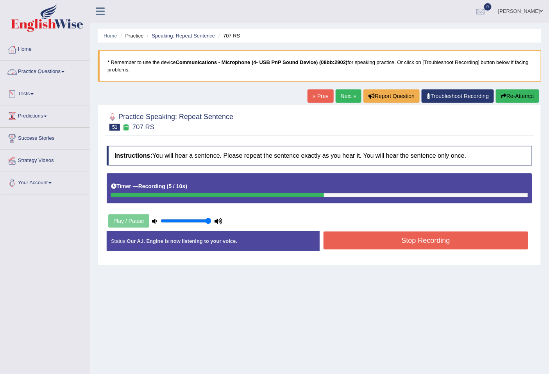
click at [447, 243] on button "Stop Recording" at bounding box center [426, 241] width 205 height 18
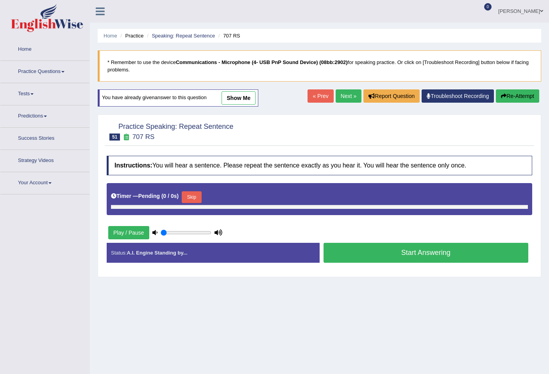
type input "1"
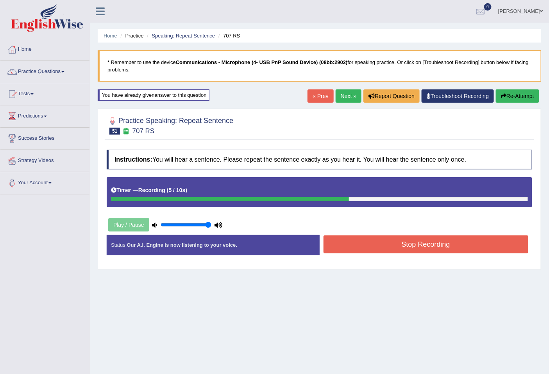
click at [408, 249] on button "Stop Recording" at bounding box center [426, 245] width 205 height 18
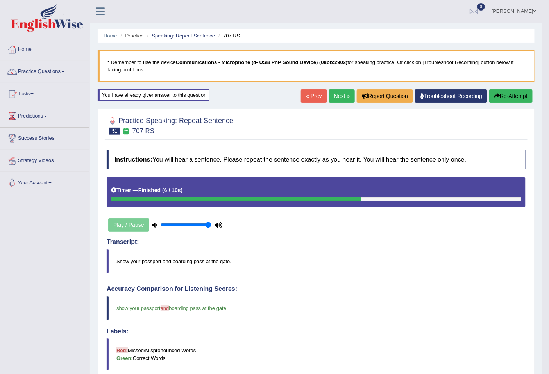
click at [343, 94] on link "Next »" at bounding box center [342, 95] width 26 height 13
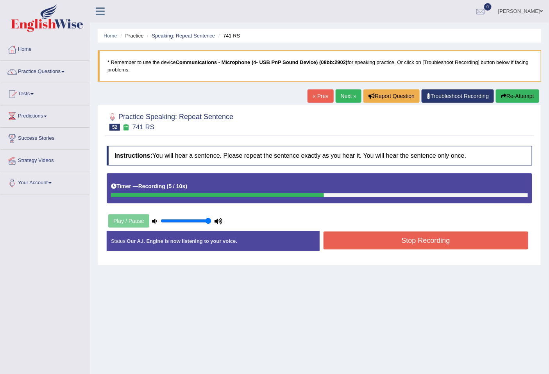
click at [488, 239] on button "Stop Recording" at bounding box center [426, 241] width 205 height 18
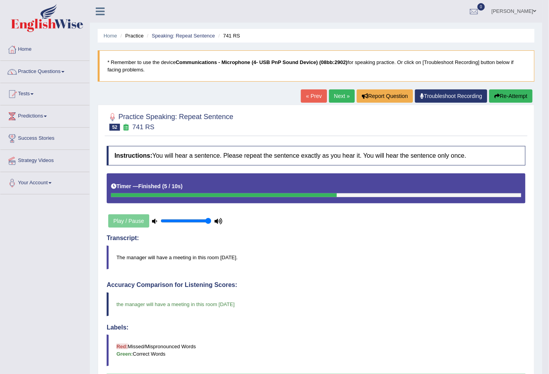
click at [340, 96] on link "Next »" at bounding box center [342, 95] width 26 height 13
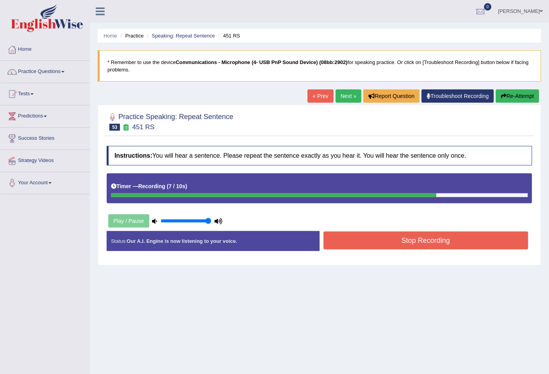
click at [438, 244] on button "Stop Recording" at bounding box center [426, 241] width 205 height 18
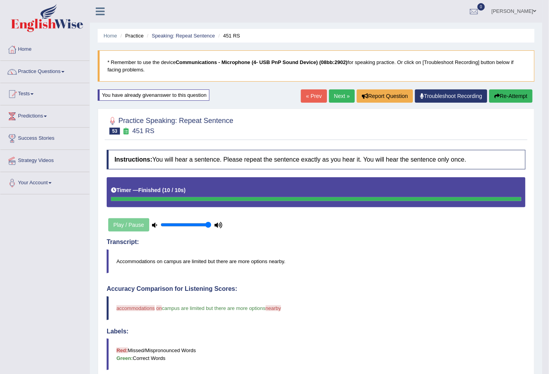
click at [340, 88] on div "Home Practice Speaking: Repeat Sentence 451 RS * Remember to use the device Com…" at bounding box center [316, 276] width 453 height 553
click at [338, 92] on link "Next »" at bounding box center [342, 95] width 26 height 13
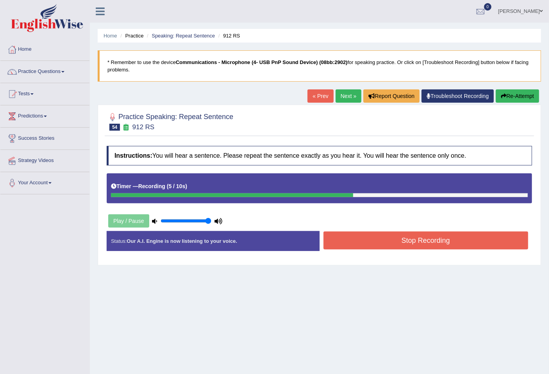
click at [489, 245] on button "Stop Recording" at bounding box center [426, 241] width 205 height 18
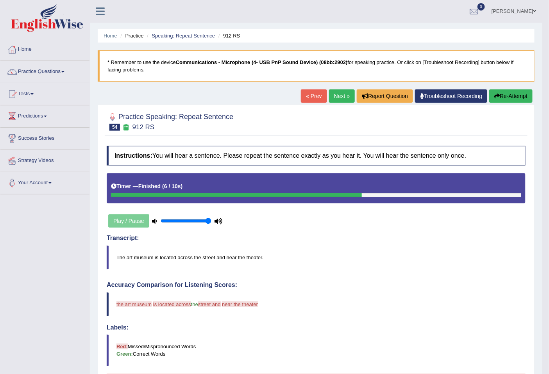
click at [335, 98] on link "Next »" at bounding box center [342, 95] width 26 height 13
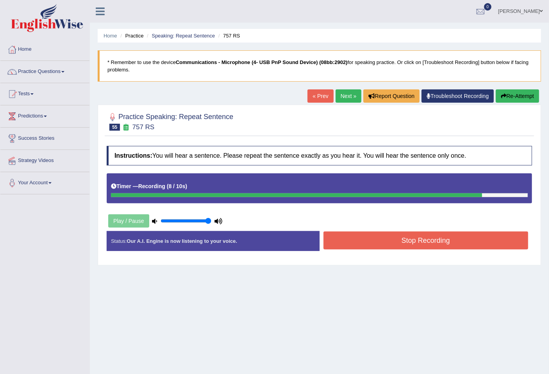
click at [447, 248] on button "Stop Recording" at bounding box center [426, 241] width 205 height 18
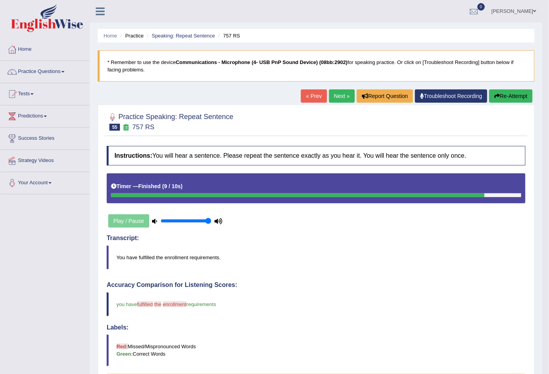
click at [337, 95] on link "Next »" at bounding box center [342, 95] width 26 height 13
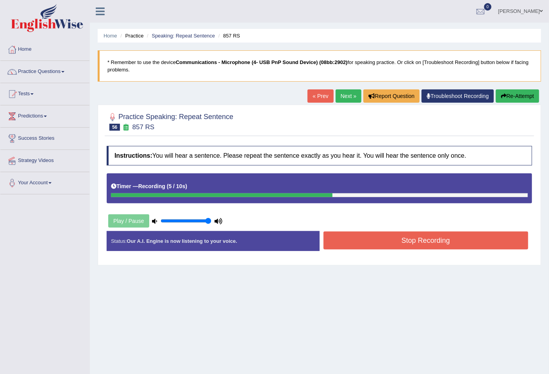
click at [460, 245] on button "Stop Recording" at bounding box center [426, 241] width 205 height 18
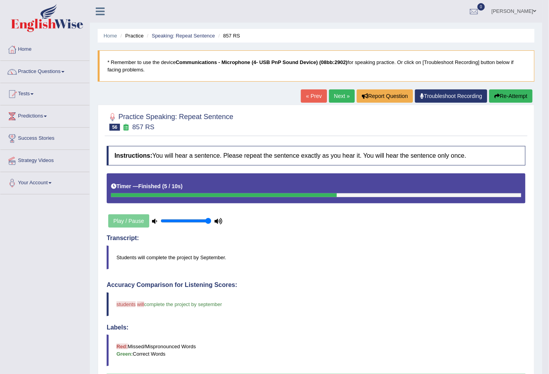
click at [331, 93] on link "Next »" at bounding box center [342, 95] width 26 height 13
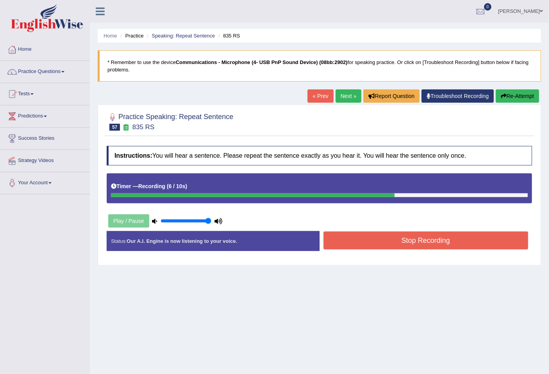
click at [472, 246] on button "Stop Recording" at bounding box center [426, 241] width 205 height 18
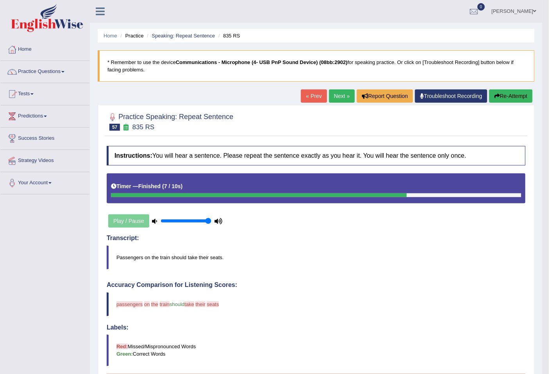
click at [311, 97] on link "« Prev" at bounding box center [314, 95] width 26 height 13
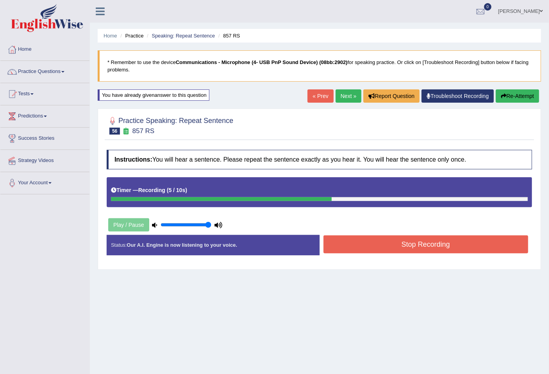
click at [473, 256] on div "Status: Our A.I. Engine is now listening to your voice. Start Answering Stop Re…" at bounding box center [320, 249] width 426 height 28
click at [482, 243] on button "Stop Recording" at bounding box center [426, 245] width 205 height 18
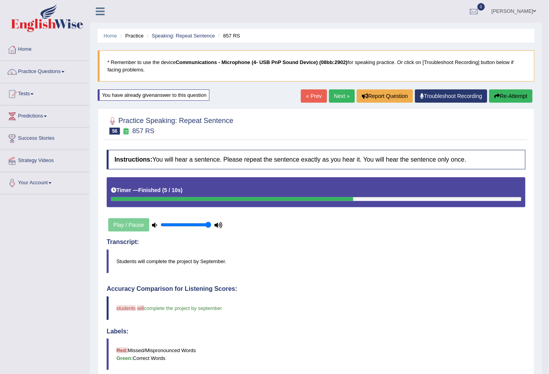
click at [340, 99] on link "Next »" at bounding box center [342, 95] width 26 height 13
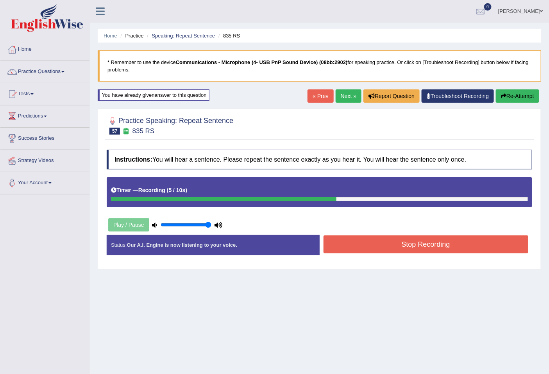
click at [506, 244] on button "Stop Recording" at bounding box center [426, 245] width 205 height 18
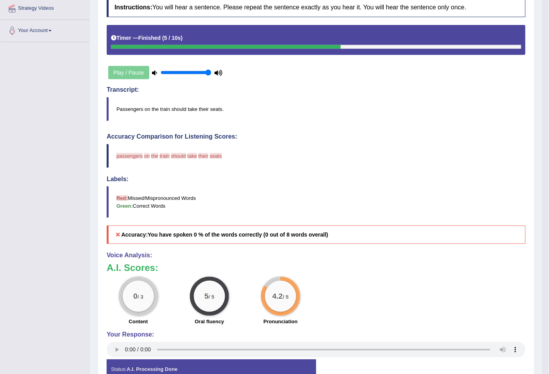
scroll to position [197, 0]
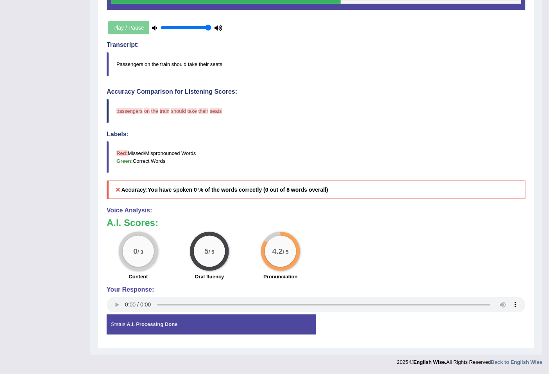
click at [299, 326] on div "Status: A.I. Processing Done" at bounding box center [211, 325] width 209 height 20
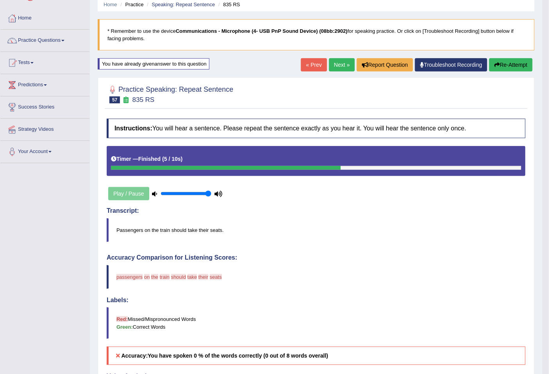
scroll to position [0, 0]
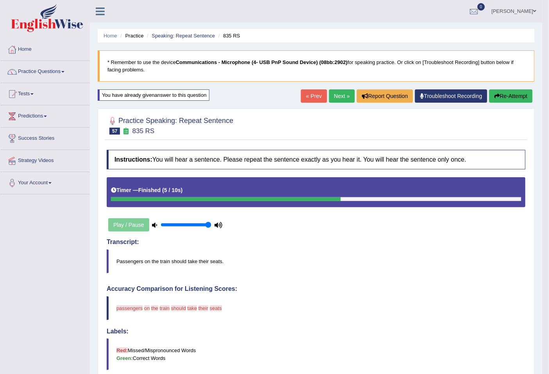
click at [329, 96] on link "Next »" at bounding box center [342, 95] width 26 height 13
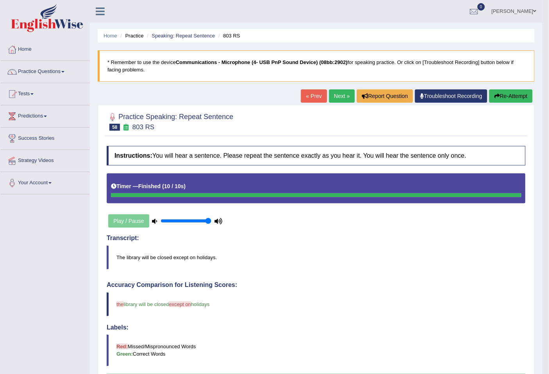
click at [322, 100] on link "« Prev" at bounding box center [314, 95] width 26 height 13
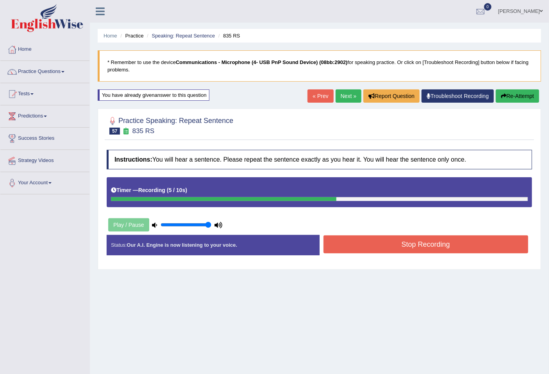
click at [504, 254] on div "Stop Recording" at bounding box center [426, 246] width 213 height 20
click at [504, 253] on button "Stop Recording" at bounding box center [426, 245] width 205 height 18
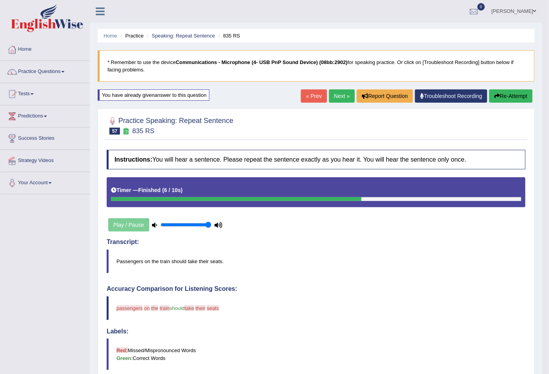
click at [341, 98] on link "Next »" at bounding box center [342, 95] width 26 height 13
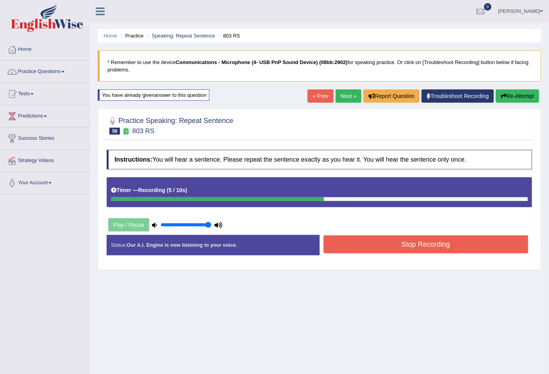
click at [451, 252] on button "Stop Recording" at bounding box center [426, 245] width 205 height 18
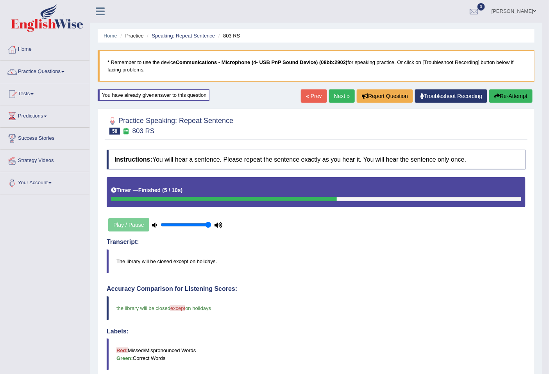
click at [331, 91] on link "Next »" at bounding box center [342, 95] width 26 height 13
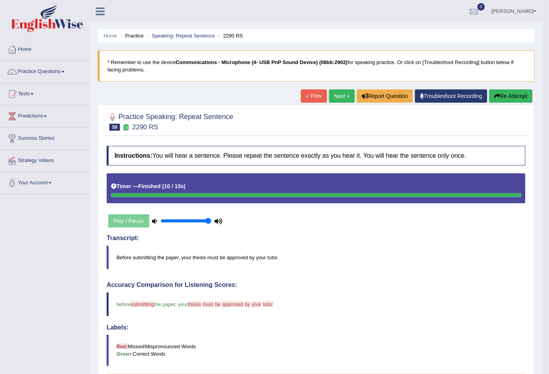
click at [412, 284] on h4 "Accuracy Comparison for Listening Scores:" at bounding box center [316, 285] width 419 height 7
drag, startPoint x: 338, startPoint y: 87, endPoint x: 339, endPoint y: 93, distance: 5.9
click at [338, 87] on div "Home Practice Speaking: Repeat Sentence 2290 RS * Remember to use the device Co…" at bounding box center [316, 274] width 453 height 549
click at [339, 93] on link "Next »" at bounding box center [342, 95] width 26 height 13
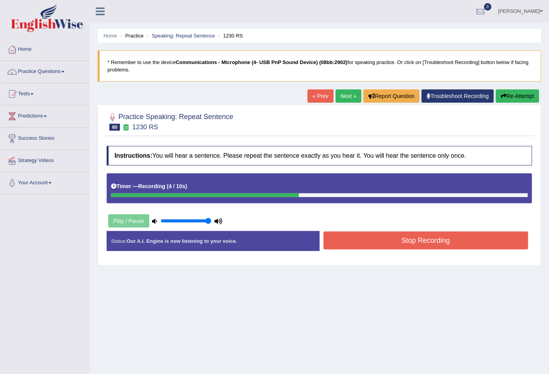
click at [465, 251] on div "Stop Recording" at bounding box center [426, 242] width 213 height 20
click at [466, 245] on button "Stop Recording" at bounding box center [426, 241] width 205 height 18
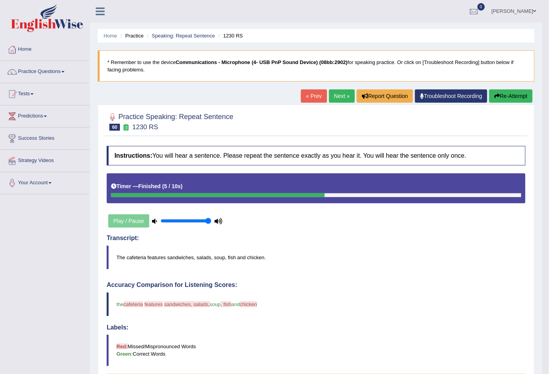
click at [342, 97] on link "Next »" at bounding box center [342, 95] width 26 height 13
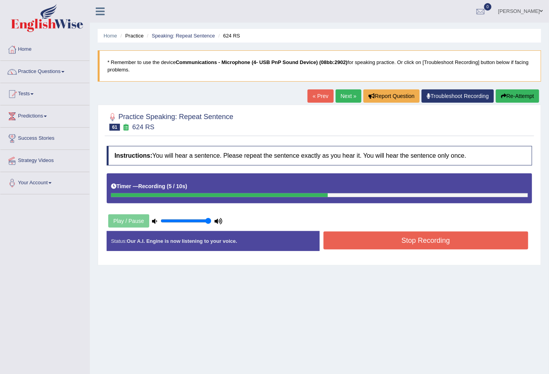
click at [447, 240] on button "Stop Recording" at bounding box center [426, 241] width 205 height 18
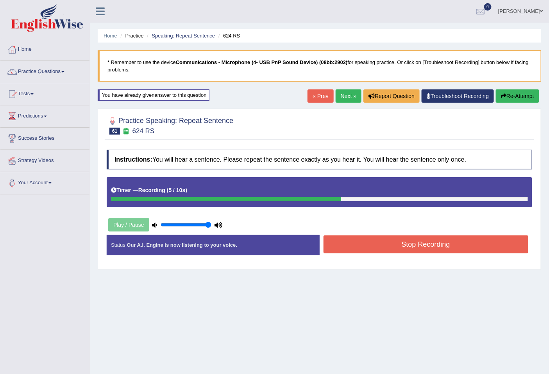
click at [409, 247] on button "Stop Recording" at bounding box center [426, 245] width 205 height 18
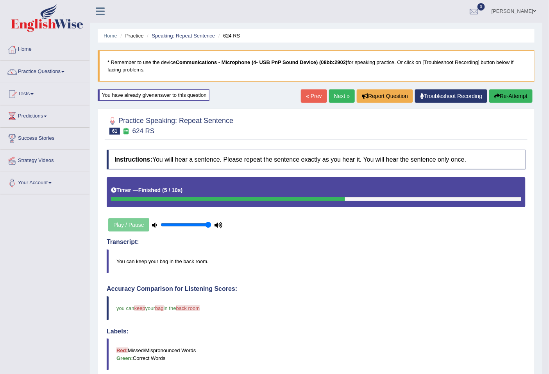
click at [337, 97] on link "Next »" at bounding box center [342, 95] width 26 height 13
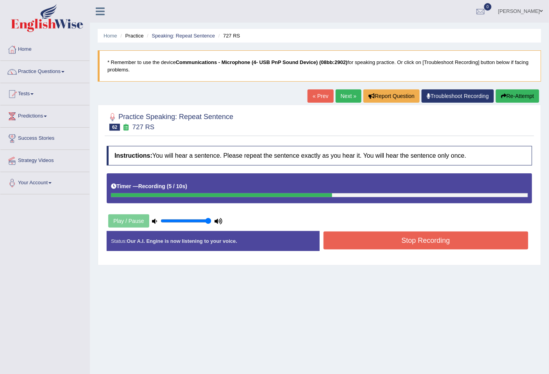
click at [475, 249] on button "Stop Recording" at bounding box center [426, 241] width 205 height 18
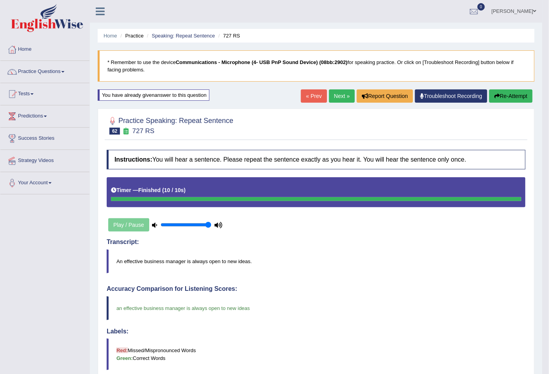
click at [335, 89] on link "Next »" at bounding box center [342, 95] width 26 height 13
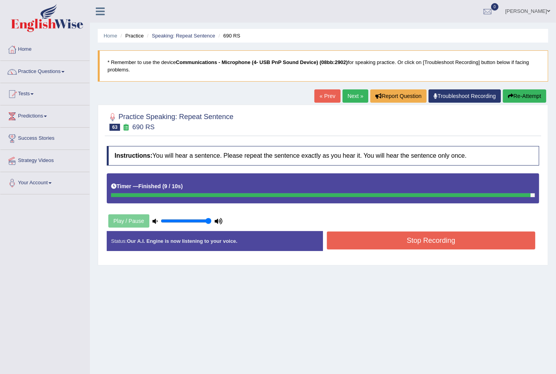
click at [430, 237] on body "Toggle navigation Home Practice Questions Speaking Practice Read Aloud Repeat S…" at bounding box center [278, 187] width 556 height 374
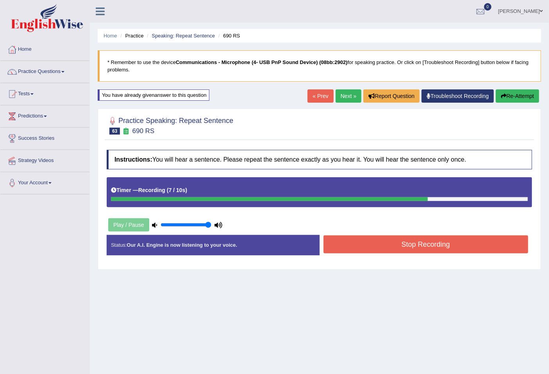
click at [438, 249] on button "Stop Recording" at bounding box center [426, 245] width 205 height 18
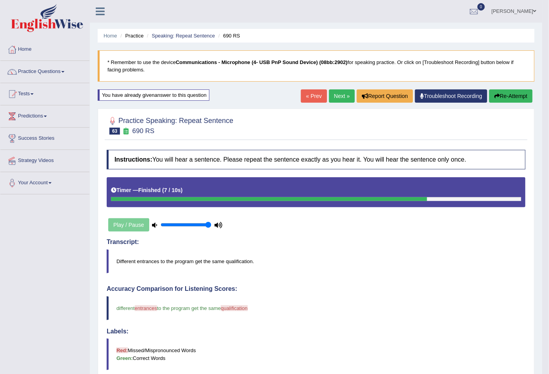
click at [343, 93] on link "Next »" at bounding box center [342, 95] width 26 height 13
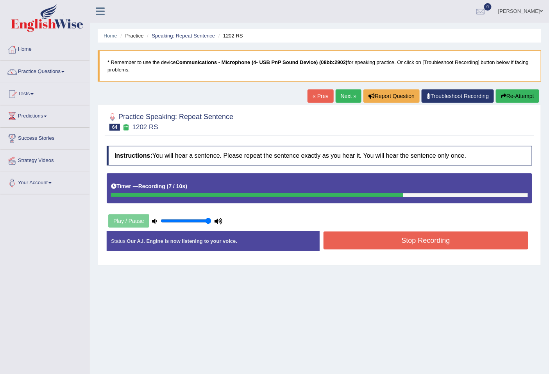
click at [451, 239] on button "Stop Recording" at bounding box center [426, 241] width 205 height 18
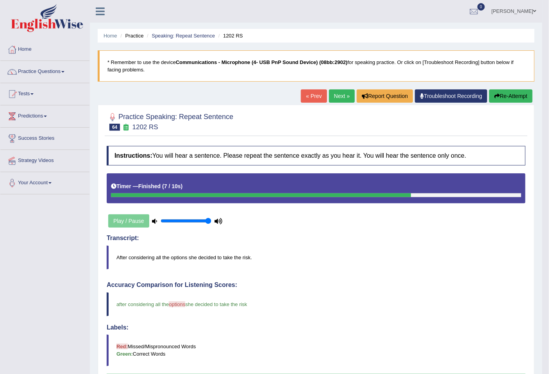
click at [329, 93] on link "Next »" at bounding box center [342, 95] width 26 height 13
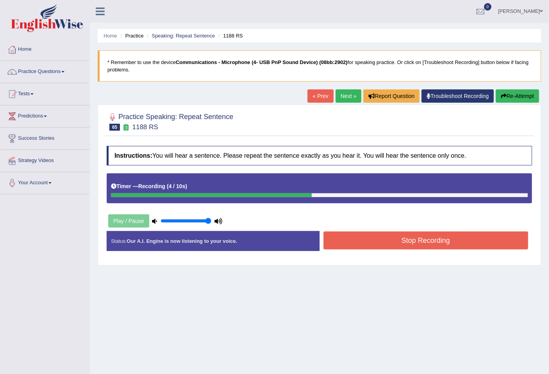
click at [503, 242] on button "Stop Recording" at bounding box center [426, 241] width 205 height 18
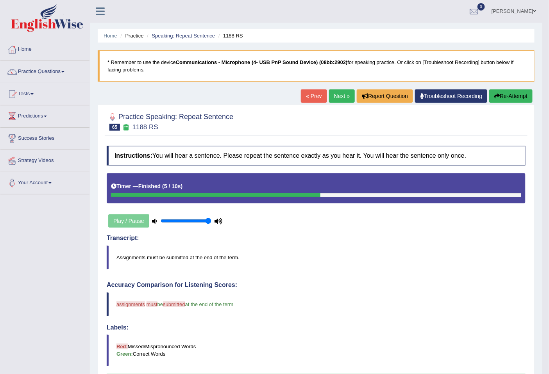
click at [343, 94] on link "Next »" at bounding box center [342, 95] width 26 height 13
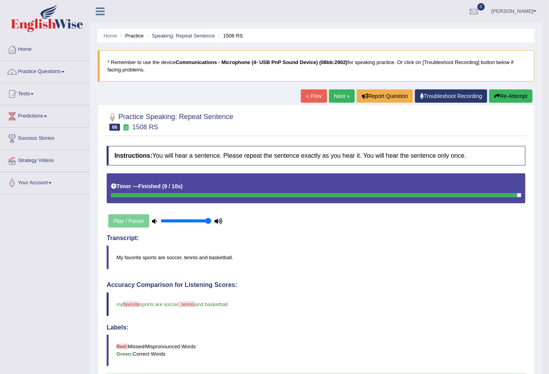
click at [338, 96] on link "Next »" at bounding box center [342, 95] width 26 height 13
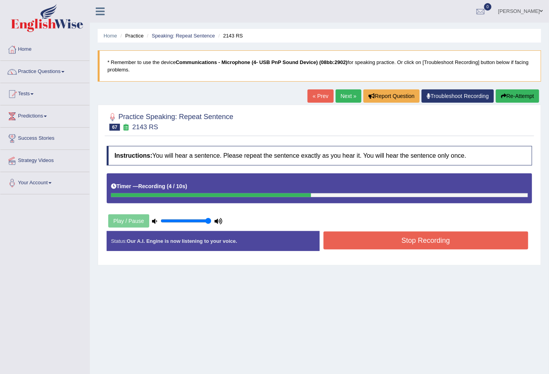
click at [443, 239] on button "Stop Recording" at bounding box center [426, 241] width 205 height 18
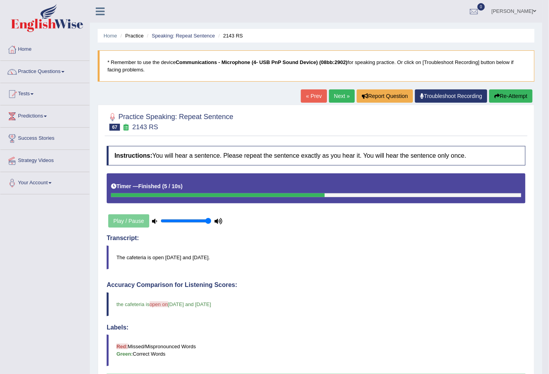
click at [333, 96] on link "Next »" at bounding box center [342, 95] width 26 height 13
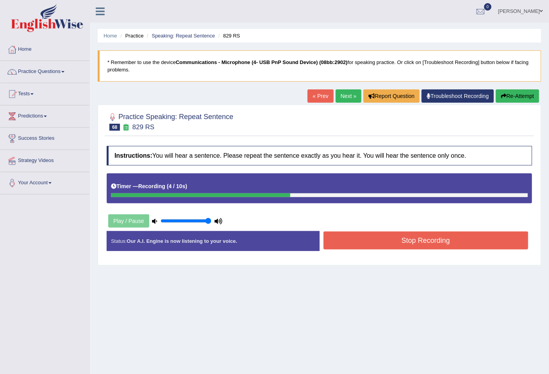
click at [483, 238] on button "Stop Recording" at bounding box center [426, 241] width 205 height 18
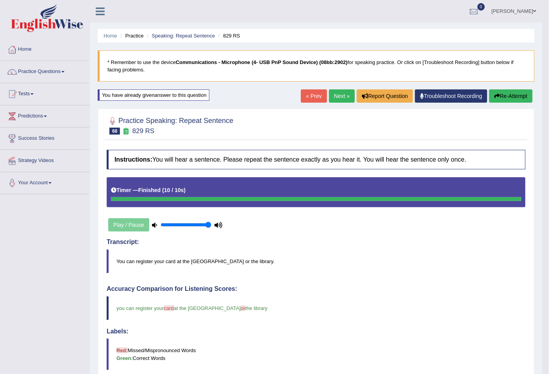
click at [341, 96] on link "Next »" at bounding box center [342, 95] width 26 height 13
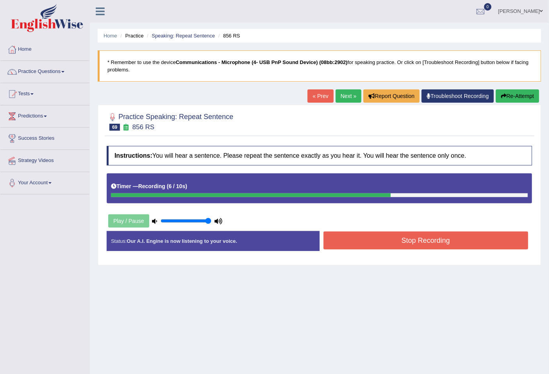
click at [397, 239] on button "Stop Recording" at bounding box center [426, 241] width 205 height 18
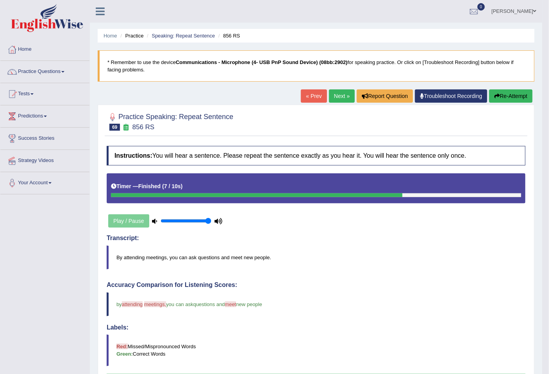
click at [336, 95] on link "Next »" at bounding box center [342, 95] width 26 height 13
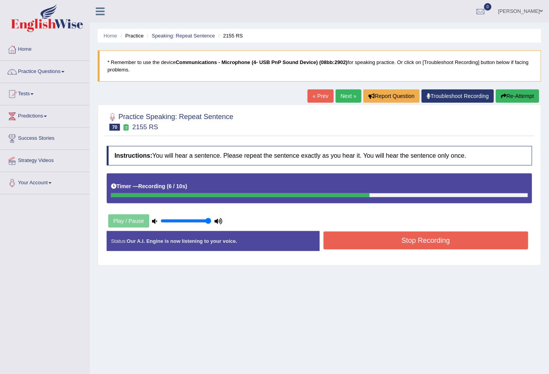
click at [385, 230] on div "Instructions: You will hear a sentence. Please repeat the sentence exactly as y…" at bounding box center [319, 201] width 429 height 119
click at [390, 241] on button "Stop Recording" at bounding box center [426, 241] width 205 height 18
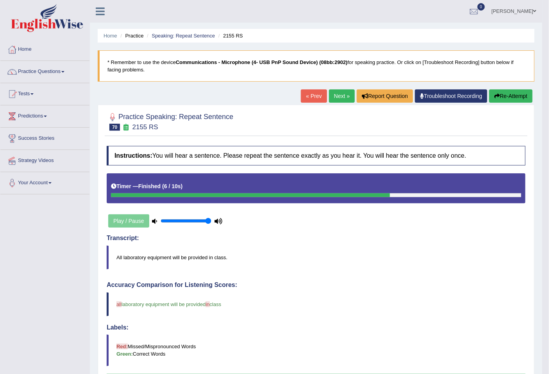
click at [341, 93] on link "Next »" at bounding box center [342, 95] width 26 height 13
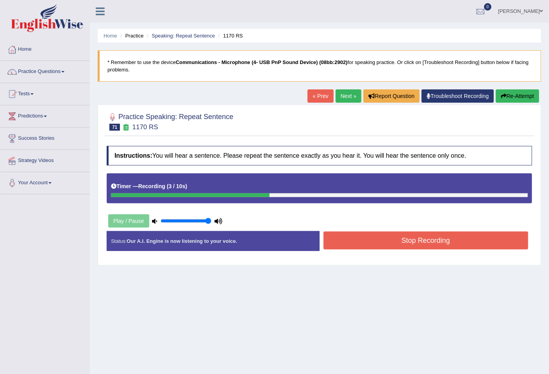
click at [423, 241] on button "Stop Recording" at bounding box center [426, 241] width 205 height 18
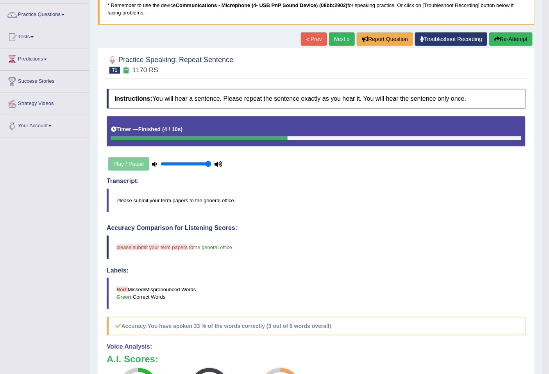
scroll to position [49, 0]
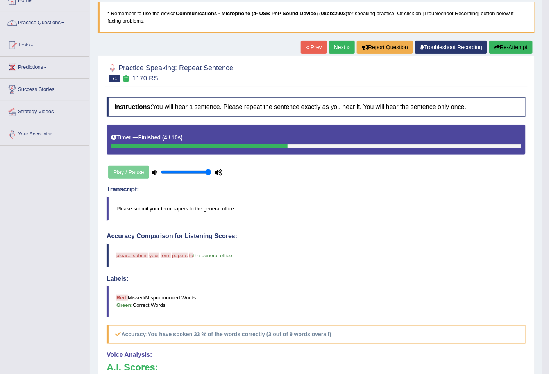
click at [338, 48] on link "Next »" at bounding box center [342, 47] width 26 height 13
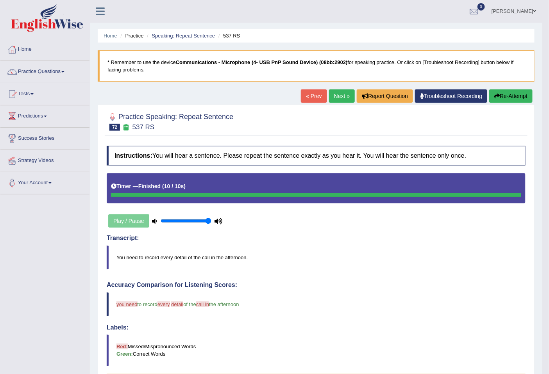
click at [340, 98] on link "Next »" at bounding box center [342, 95] width 26 height 13
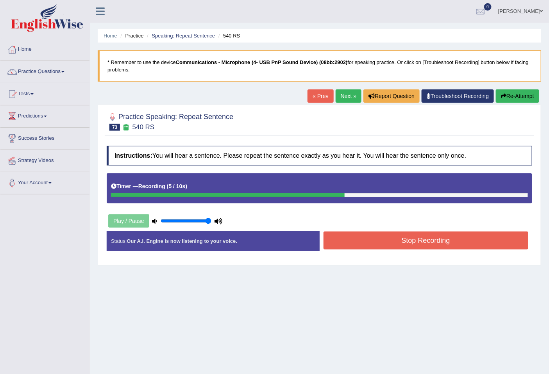
click at [407, 236] on button "Stop Recording" at bounding box center [426, 241] width 205 height 18
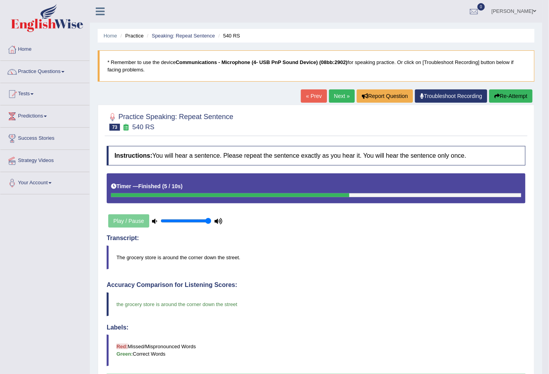
click at [329, 98] on link "Next »" at bounding box center [342, 95] width 26 height 13
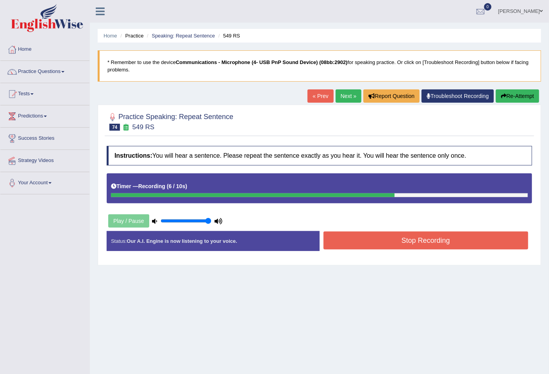
click at [400, 238] on button "Stop Recording" at bounding box center [426, 241] width 205 height 18
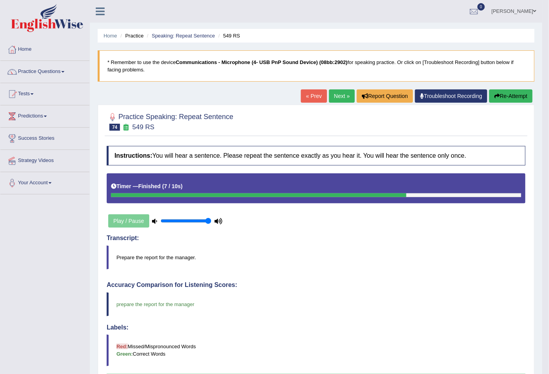
click at [340, 97] on link "Next »" at bounding box center [342, 95] width 26 height 13
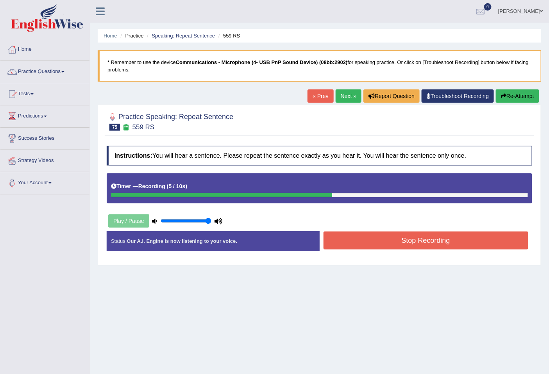
click at [429, 242] on button "Stop Recording" at bounding box center [426, 241] width 205 height 18
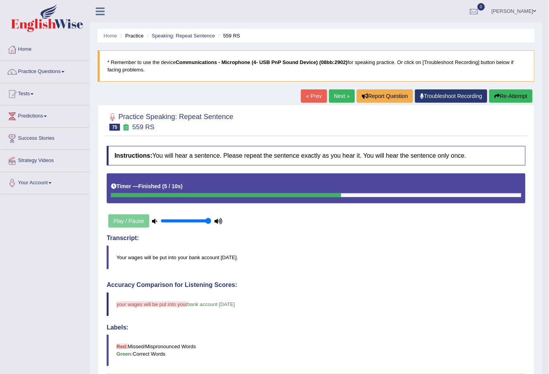
click at [340, 89] on link "Next »" at bounding box center [342, 95] width 26 height 13
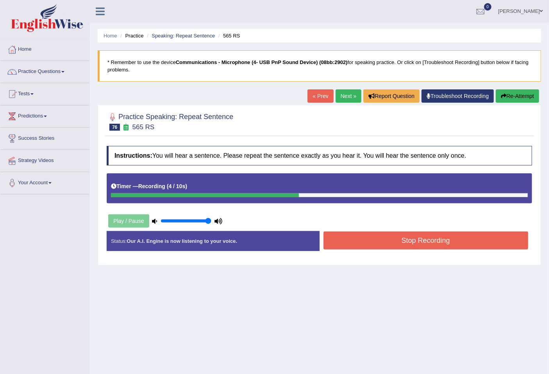
click at [464, 236] on button "Stop Recording" at bounding box center [426, 241] width 205 height 18
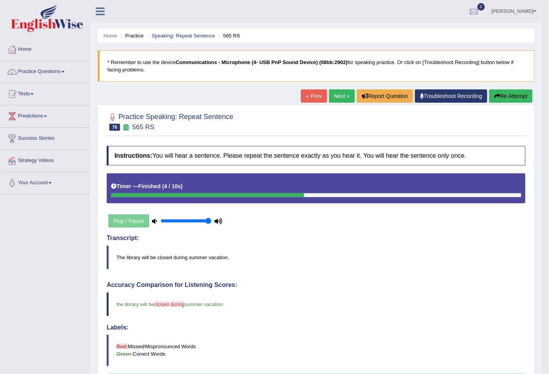
click at [335, 97] on link "Next »" at bounding box center [342, 95] width 26 height 13
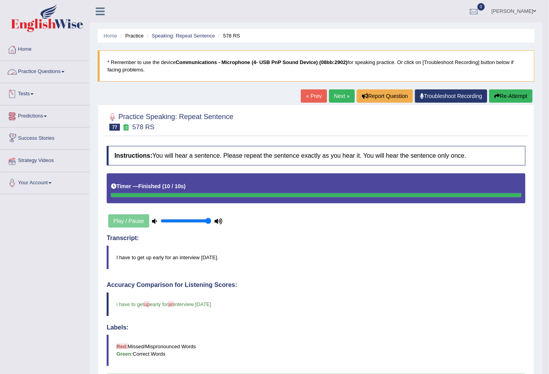
click at [46, 74] on link "Practice Questions" at bounding box center [44, 71] width 89 height 20
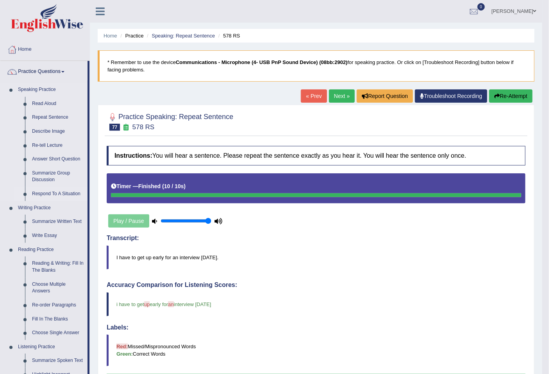
scroll to position [238, 0]
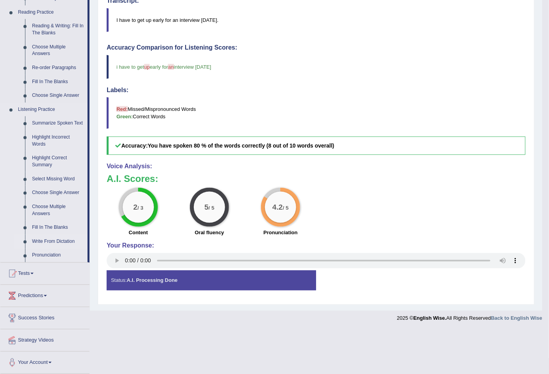
click at [48, 242] on link "Write From Dictation" at bounding box center [58, 242] width 59 height 14
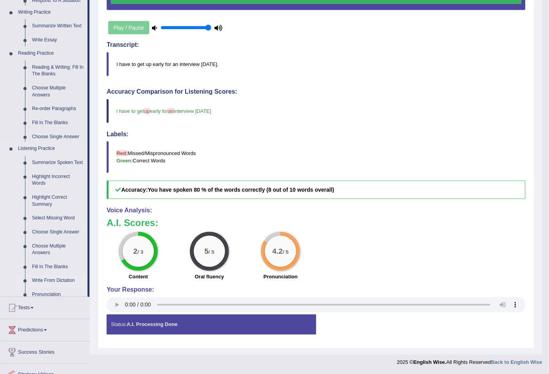
scroll to position [178, 0]
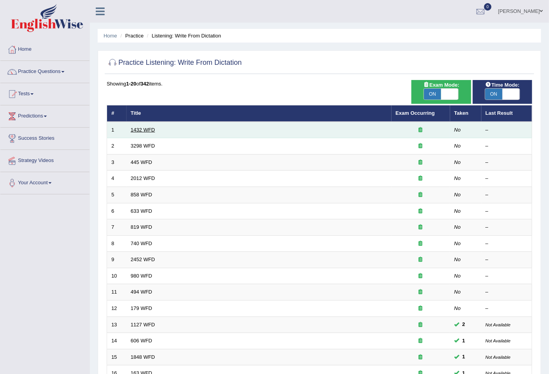
click at [141, 127] on link "1432 WFD" at bounding box center [143, 130] width 24 height 6
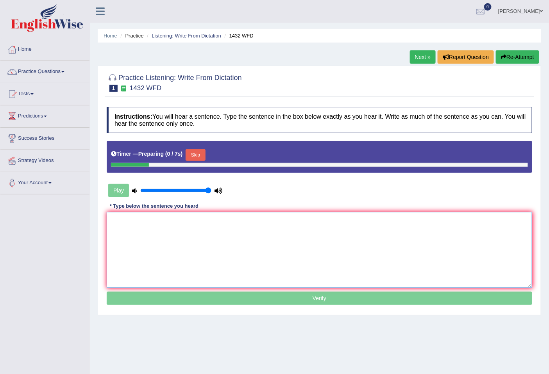
drag, startPoint x: 0, startPoint y: 0, endPoint x: 196, endPoint y: 242, distance: 311.1
click at [196, 242] on textarea at bounding box center [320, 250] width 426 height 76
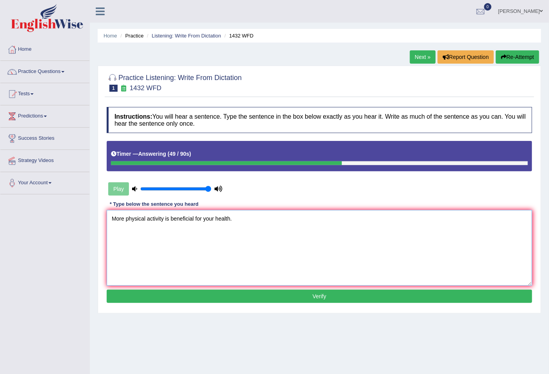
type textarea "More physical activity is beneficial for your health."
click at [460, 294] on button "Verify" at bounding box center [320, 296] width 426 height 13
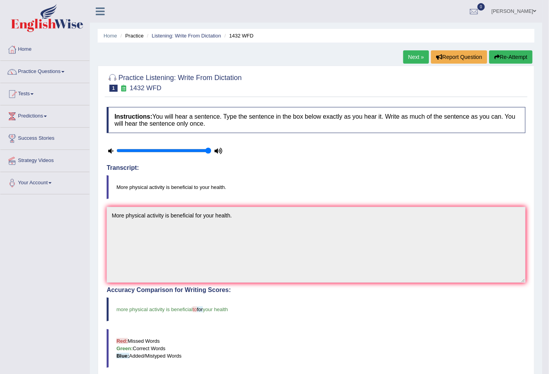
click at [407, 60] on link "Next »" at bounding box center [416, 56] width 26 height 13
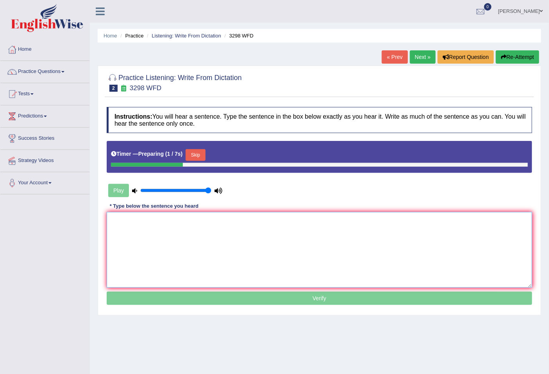
click at [281, 220] on textarea at bounding box center [320, 250] width 426 height 76
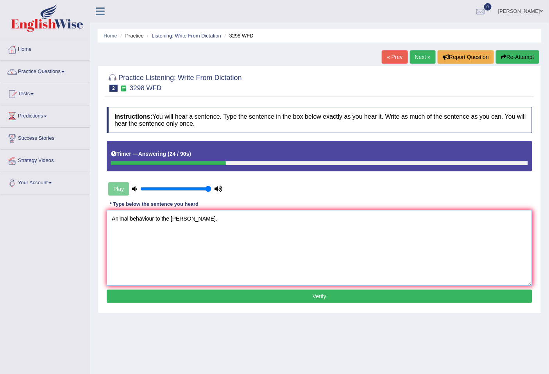
click at [154, 219] on textarea "Animal behaviour to the huaman." at bounding box center [320, 248] width 426 height 76
type textarea "Animal behaviour mus be study rather than to the huaman."
click at [231, 299] on button "Verify" at bounding box center [320, 296] width 426 height 13
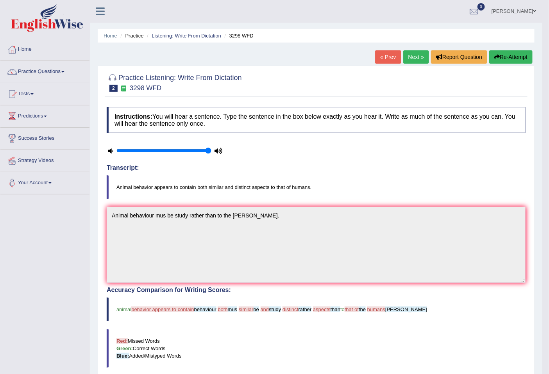
click at [417, 55] on link "Next »" at bounding box center [416, 56] width 26 height 13
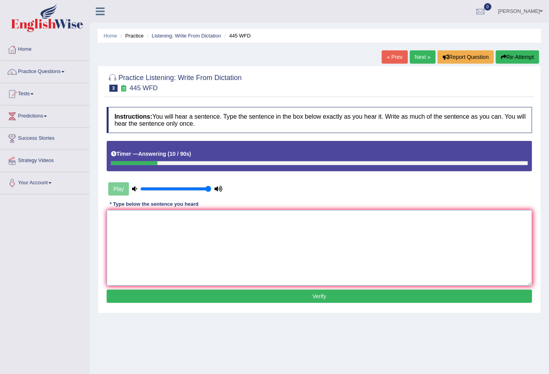
click at [332, 232] on textarea at bounding box center [320, 248] width 426 height 76
type textarea "The american astrology land for."
click at [347, 306] on div "Instructions: You will hear a sentence. Type the sentence in the box below exac…" at bounding box center [319, 206] width 429 height 206
drag, startPoint x: 361, startPoint y: 305, endPoint x: 370, endPoint y: 302, distance: 9.5
click at [364, 304] on div "Instructions: You will hear a sentence. Type the sentence in the box below exac…" at bounding box center [319, 206] width 429 height 206
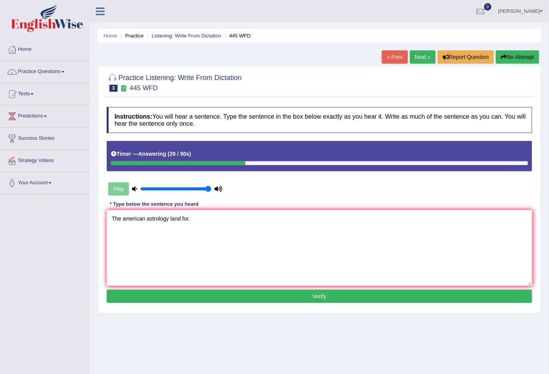
click at [373, 301] on button "Verify" at bounding box center [320, 296] width 426 height 13
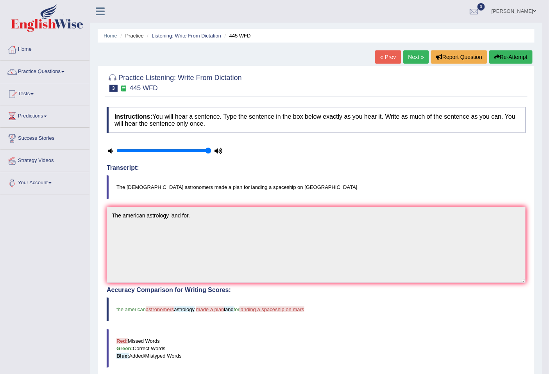
click at [406, 60] on link "Next »" at bounding box center [416, 56] width 26 height 13
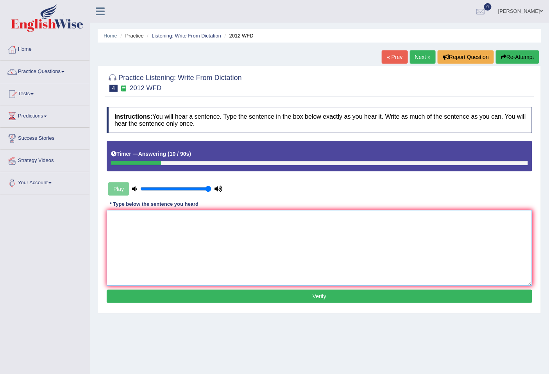
click at [429, 241] on textarea at bounding box center [320, 248] width 426 height 76
type textarea "There is a great of this topic."
drag, startPoint x: 354, startPoint y: 293, endPoint x: 351, endPoint y: 295, distance: 4.2
click at [353, 294] on button "Verify" at bounding box center [320, 296] width 426 height 13
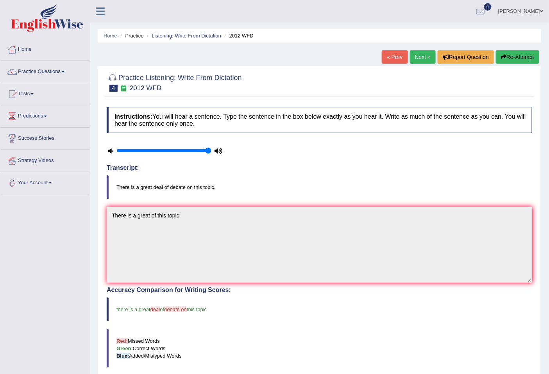
click at [419, 55] on link "Next »" at bounding box center [423, 56] width 26 height 13
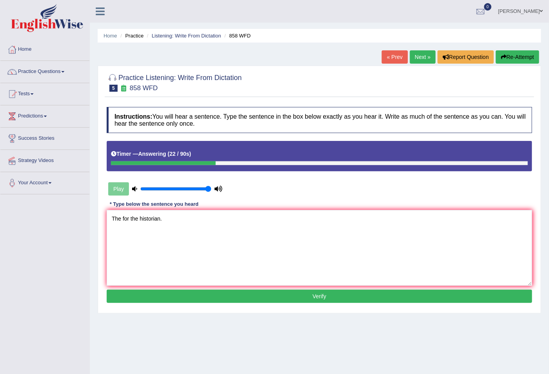
type textarea "The for the historian."
click at [294, 303] on button "Verify" at bounding box center [320, 296] width 426 height 13
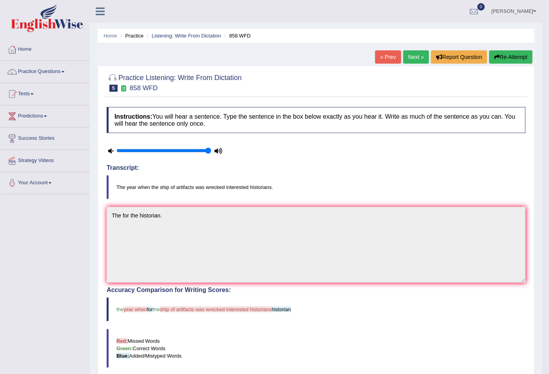
click at [411, 51] on link "Next »" at bounding box center [416, 56] width 26 height 13
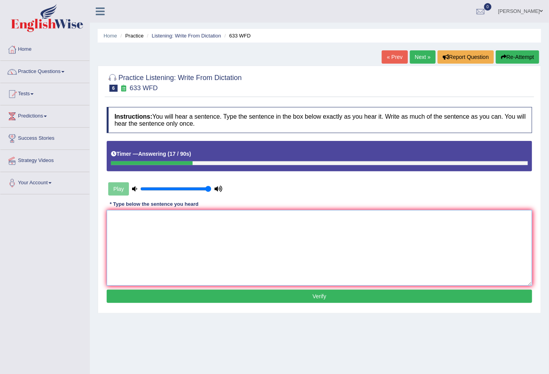
click at [374, 256] on textarea at bounding box center [320, 248] width 426 height 76
type textarea "w"
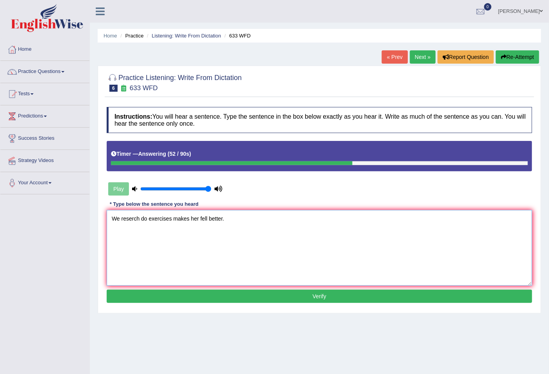
type textarea "We reserch do exercises makes her fell better."
click at [379, 293] on button "Verify" at bounding box center [320, 296] width 426 height 13
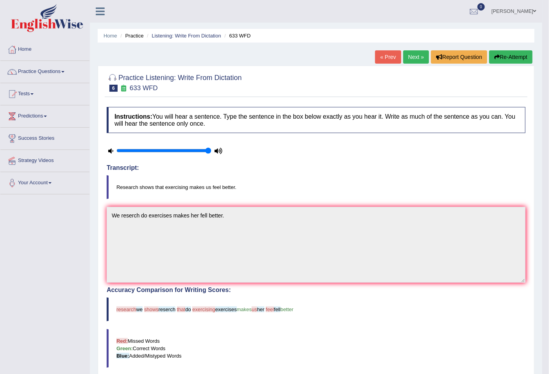
click at [412, 52] on link "Next »" at bounding box center [416, 56] width 26 height 13
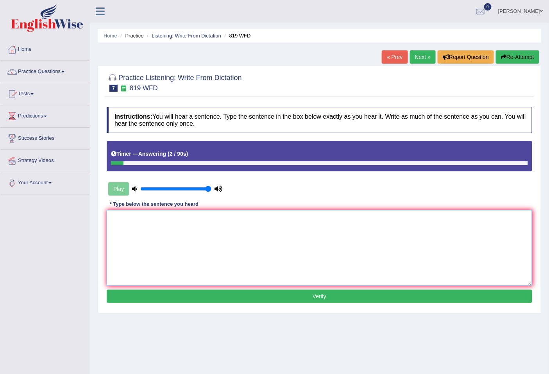
click at [352, 251] on textarea at bounding box center [320, 248] width 426 height 76
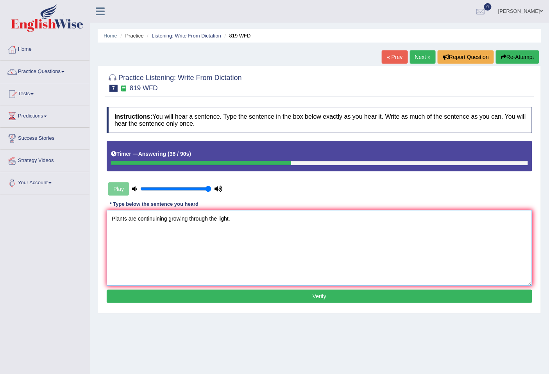
type textarea "Plants are continuining growing through the light."
click at [251, 295] on button "Verify" at bounding box center [320, 296] width 426 height 13
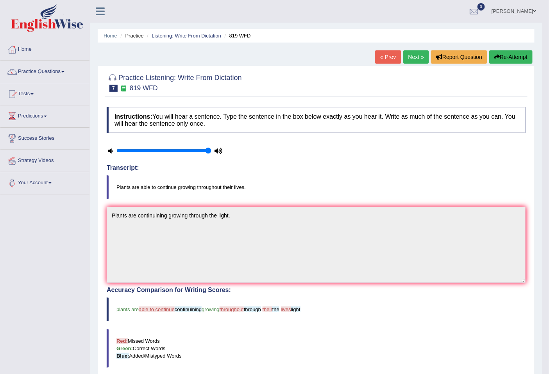
click at [412, 52] on link "Next »" at bounding box center [416, 56] width 26 height 13
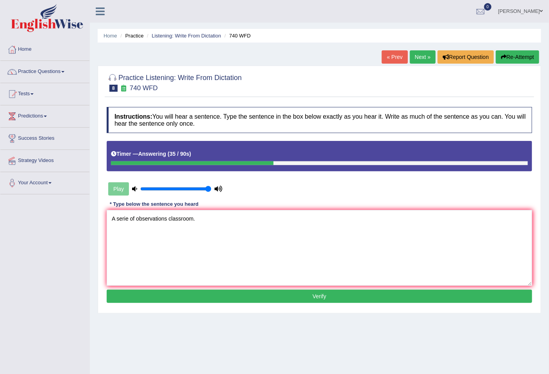
type textarea "A serie of observations classroom."
click at [349, 292] on button "Verify" at bounding box center [320, 296] width 426 height 13
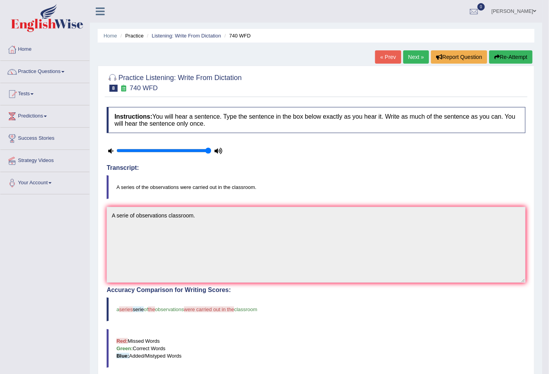
click at [414, 59] on link "Next »" at bounding box center [416, 56] width 26 height 13
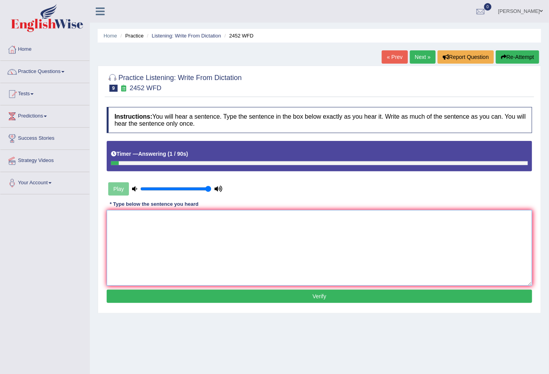
drag, startPoint x: 363, startPoint y: 232, endPoint x: 365, endPoint y: 216, distance: 15.9
click at [364, 229] on textarea at bounding box center [320, 248] width 426 height 76
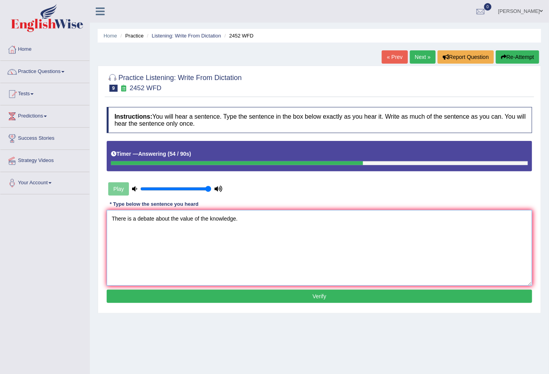
type textarea "There is a debate about the value of the knowledge."
click at [380, 300] on button "Verify" at bounding box center [320, 296] width 426 height 13
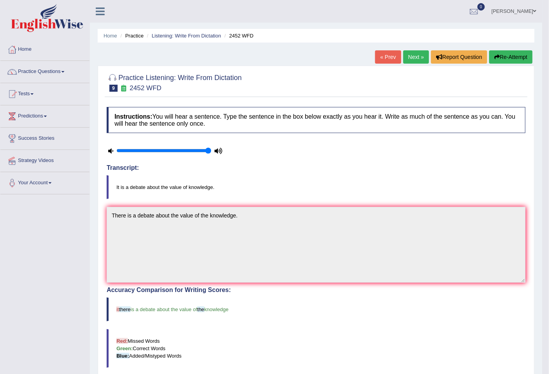
click at [413, 59] on link "Next »" at bounding box center [416, 56] width 26 height 13
